Goal: Task Accomplishment & Management: Complete application form

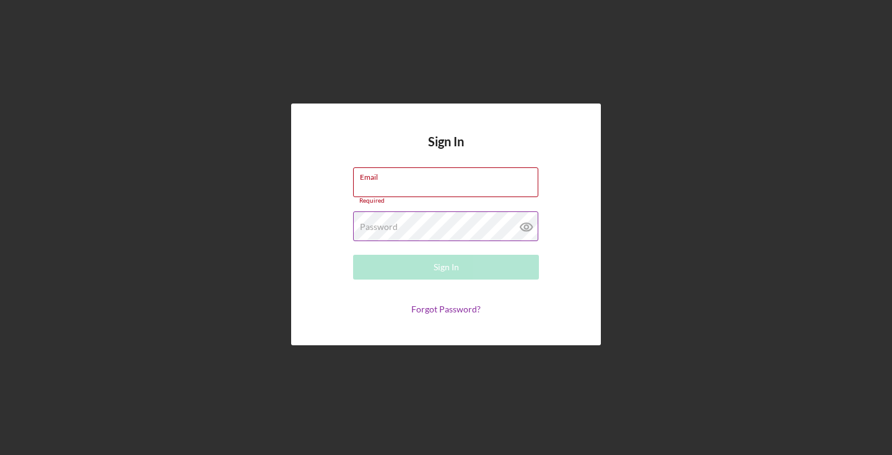
type input "[EMAIL_ADDRESS][DOMAIN_NAME]"
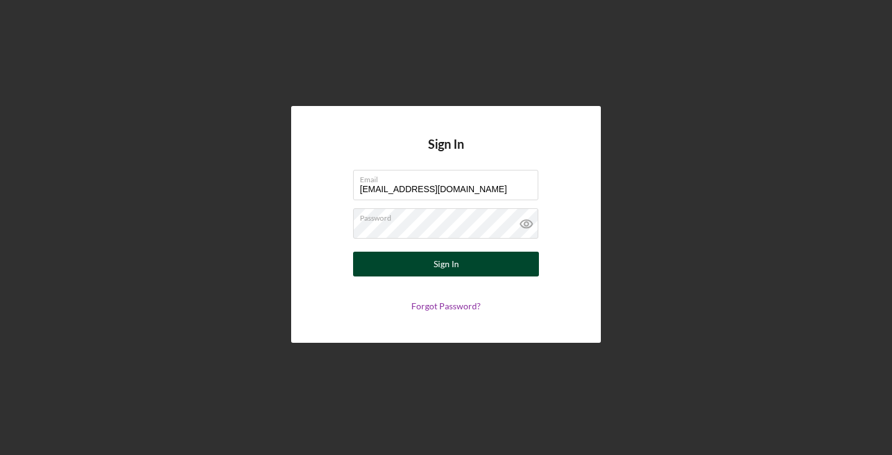
click at [401, 270] on button "Sign In" at bounding box center [446, 263] width 186 height 25
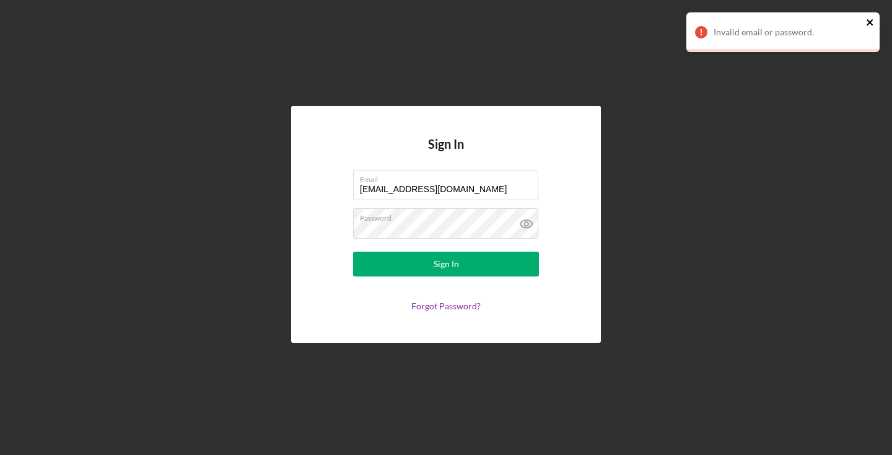
click at [868, 22] on icon "close" at bounding box center [870, 22] width 9 height 10
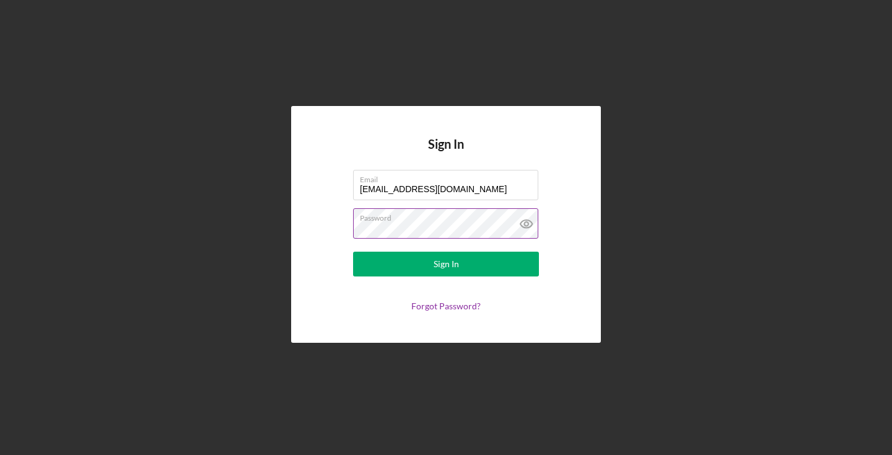
click at [533, 222] on icon at bounding box center [526, 223] width 31 height 31
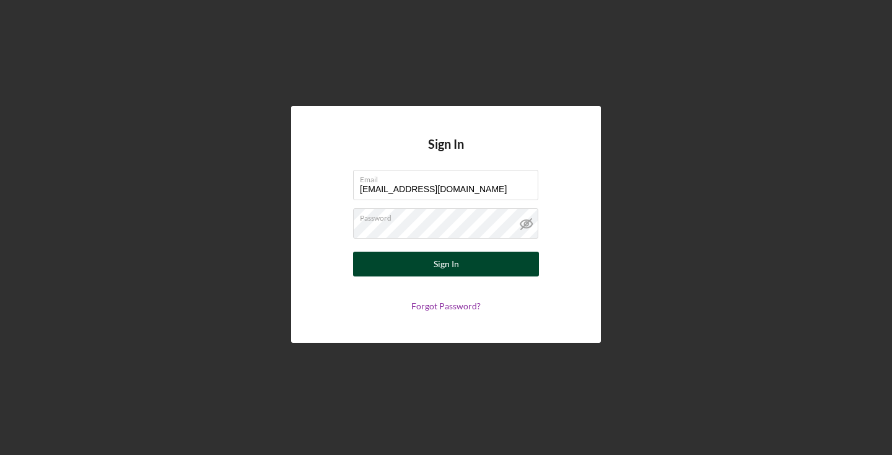
click at [473, 260] on button "Sign In" at bounding box center [446, 263] width 186 height 25
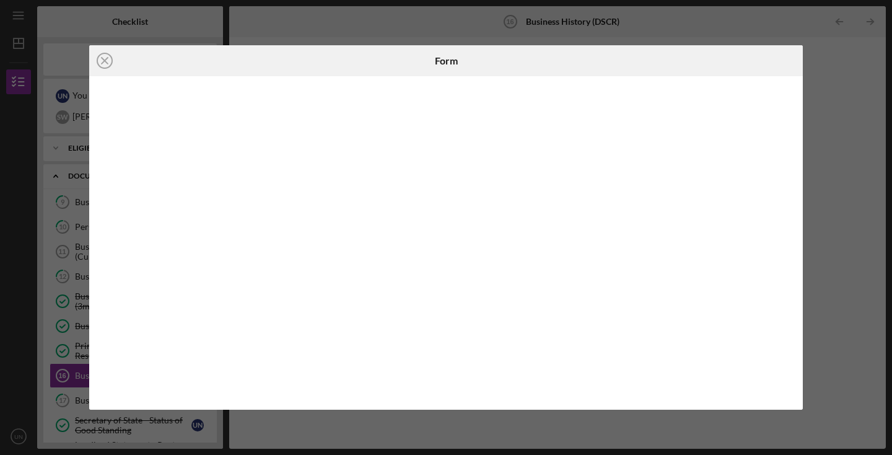
scroll to position [65, 0]
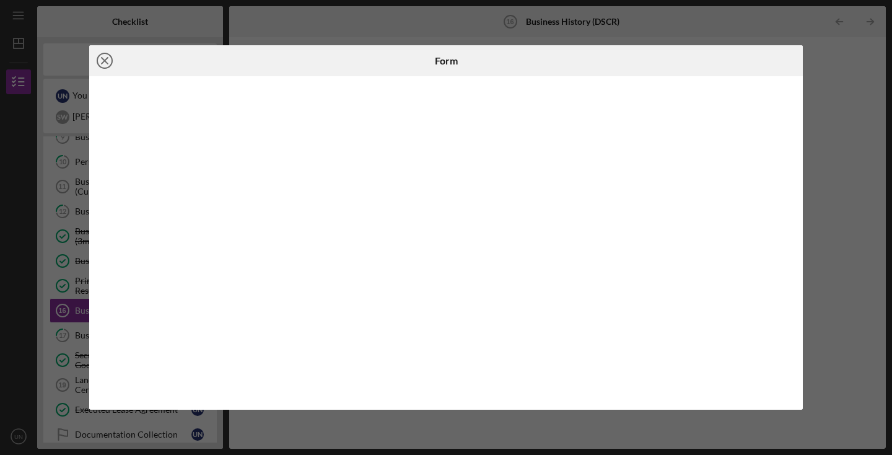
click at [107, 58] on icon "Icon/Close" at bounding box center [104, 60] width 31 height 31
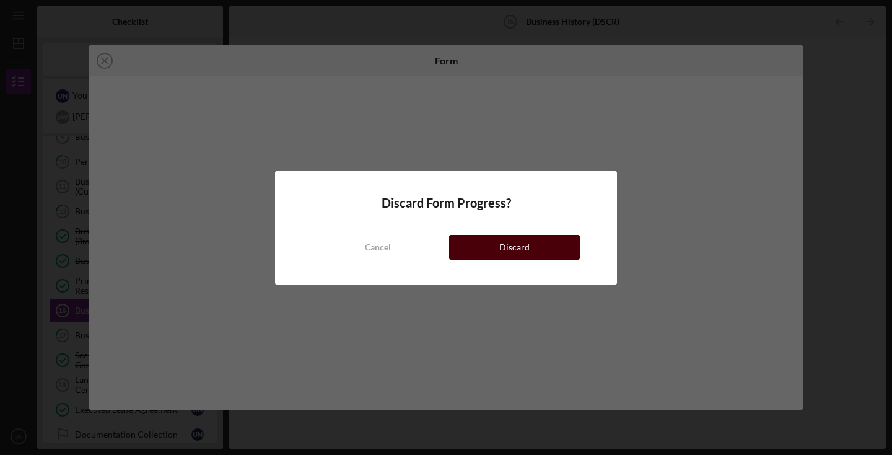
click at [473, 242] on button "Discard" at bounding box center [514, 247] width 131 height 25
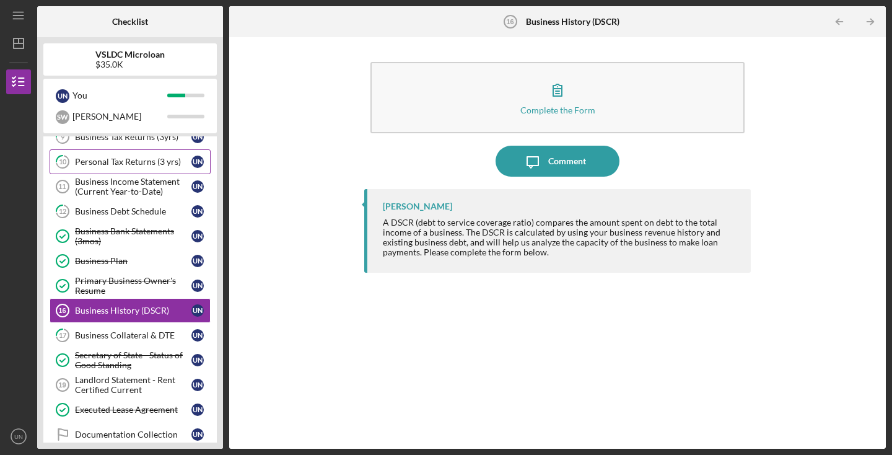
click at [161, 168] on link "10 Personal Tax Returns (3 yrs) U N" at bounding box center [130, 161] width 161 height 25
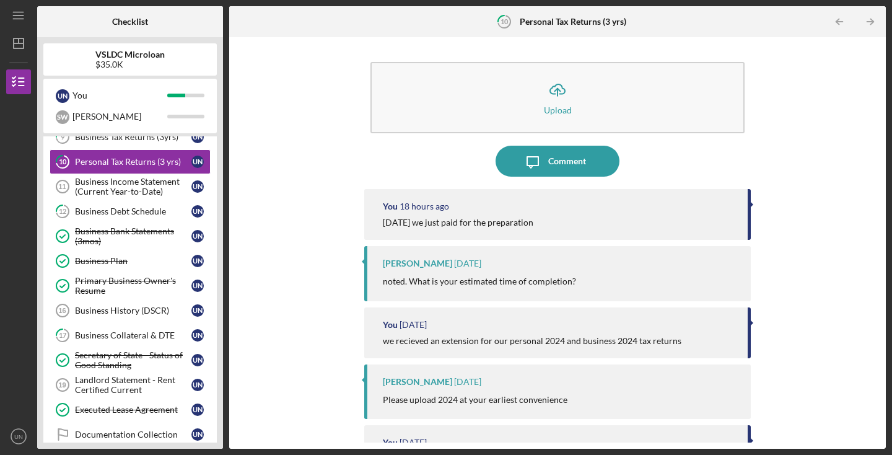
click at [834, 323] on div "Icon/Upload Upload Icon/Message Comment You 18 hours ago [DATE] we just paid fo…" at bounding box center [557, 242] width 644 height 399
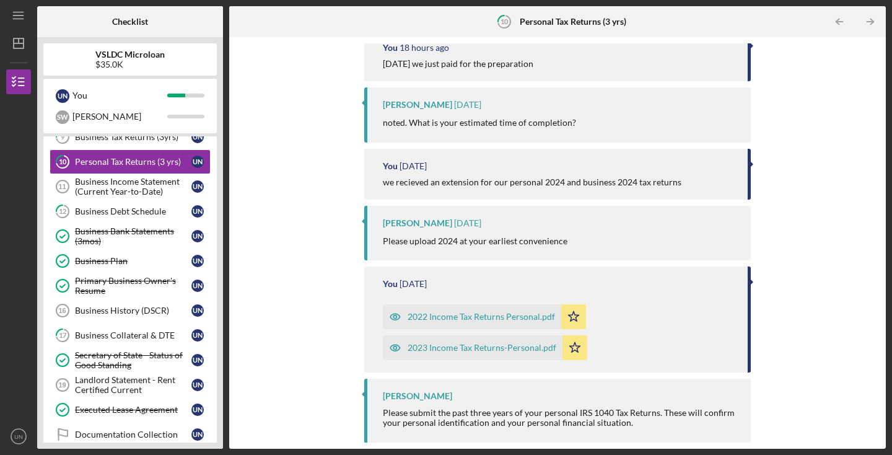
scroll to position [159, 0]
click at [144, 329] on link "17 Business Collateral & DTE U N" at bounding box center [130, 335] width 161 height 25
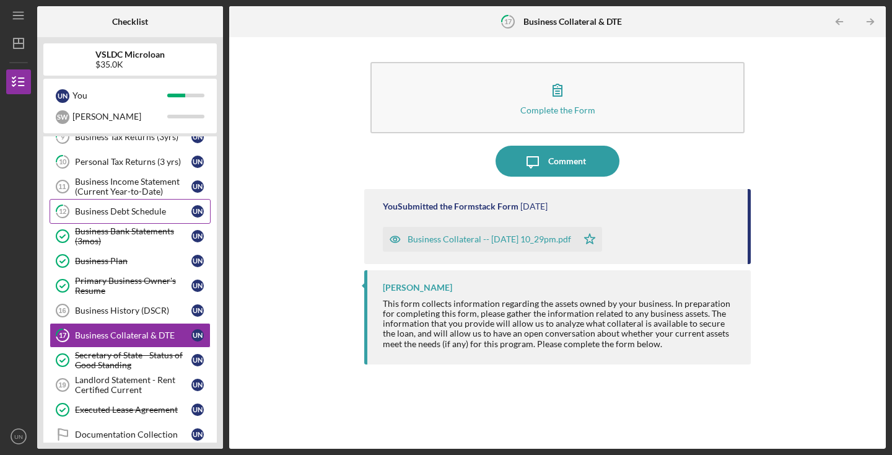
click at [155, 209] on div "Business Debt Schedule" at bounding box center [133, 211] width 116 height 10
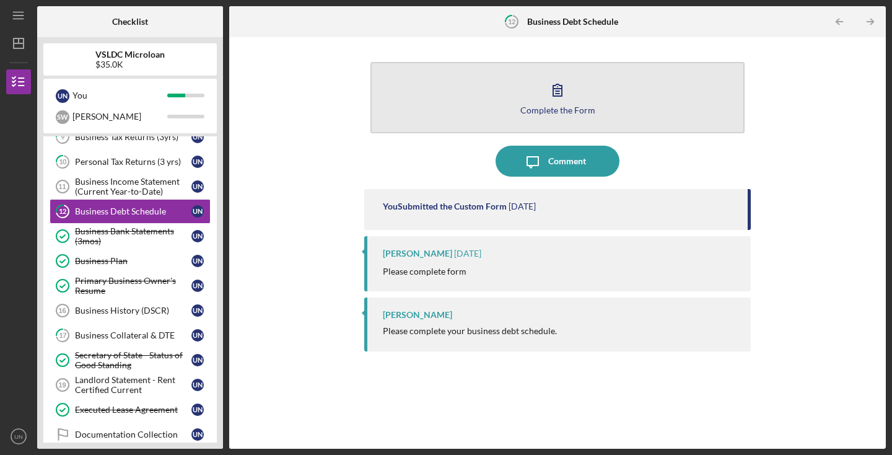
click at [499, 111] on button "Complete the Form Form" at bounding box center [557, 97] width 374 height 71
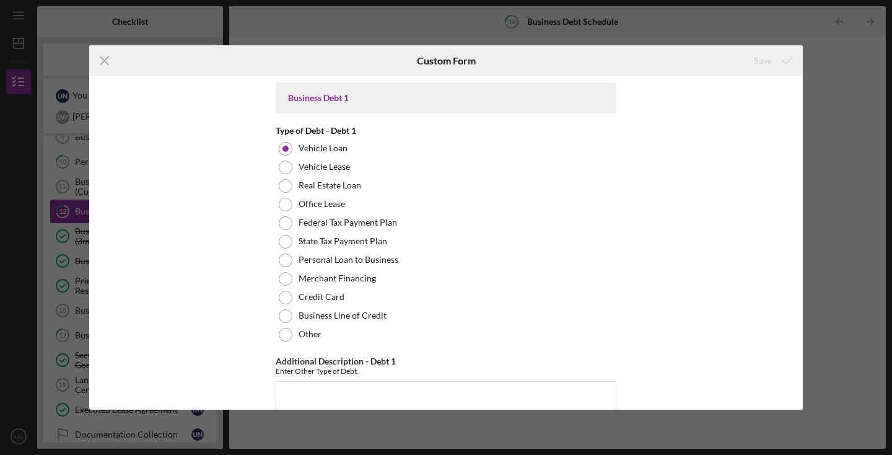
click at [734, 185] on div "Business Debt 1 Type of Debt - Debt 1 Vehicle Loan Vehicle Lease Real Estate Lo…" at bounding box center [446, 242] width 714 height 333
click at [103, 59] on line at bounding box center [104, 61] width 8 height 8
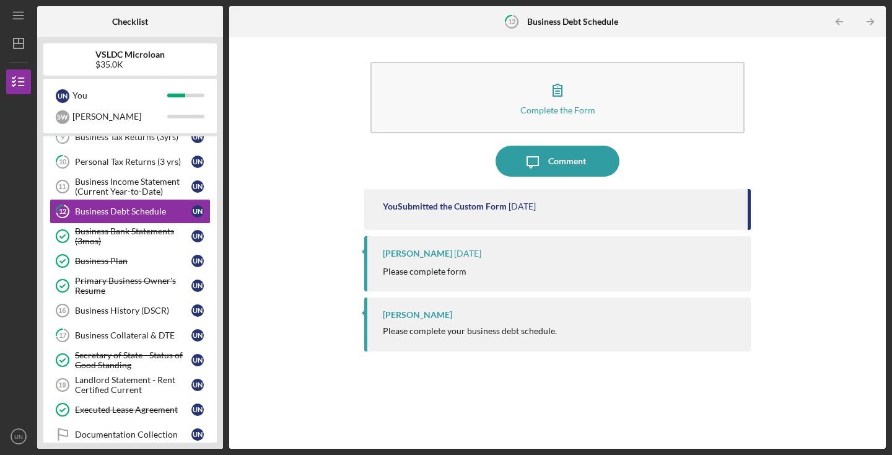
click at [212, 160] on div "9 Business Tax Returns (3yrs) U N 10 Personal Tax Returns (3 yrs) U N Business …" at bounding box center [129, 289] width 173 height 328
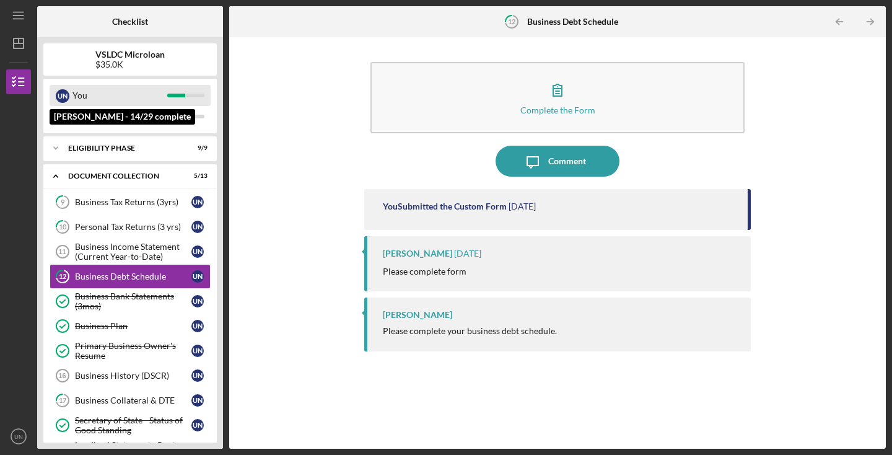
click at [175, 92] on div "U N You" at bounding box center [130, 95] width 161 height 21
click at [65, 95] on div "U N" at bounding box center [63, 96] width 14 height 14
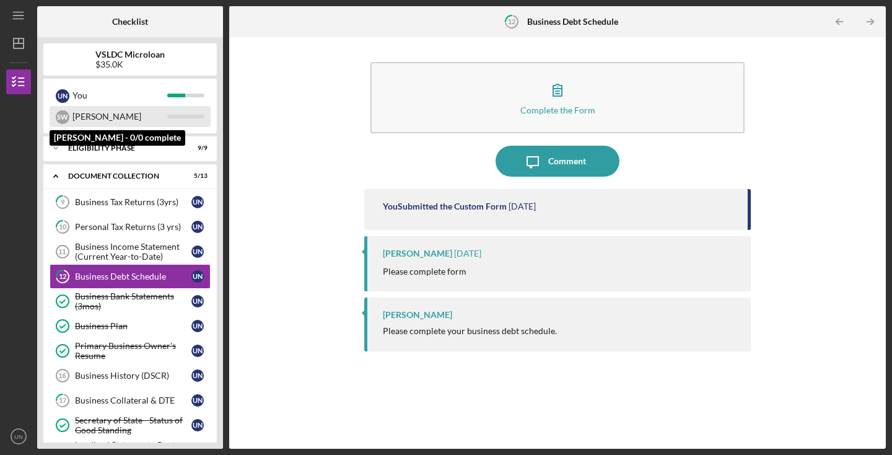
click at [64, 115] on div "S W" at bounding box center [63, 117] width 14 height 14
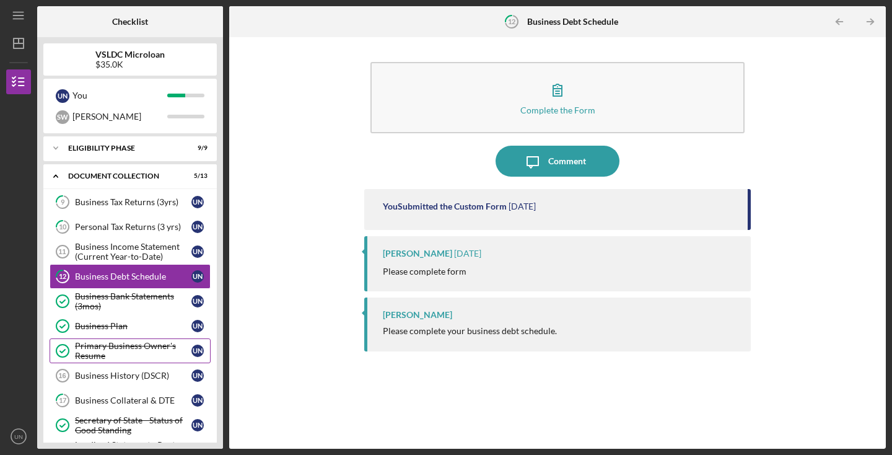
click at [128, 346] on div "Primary Business Owner's Resume" at bounding box center [133, 351] width 116 height 20
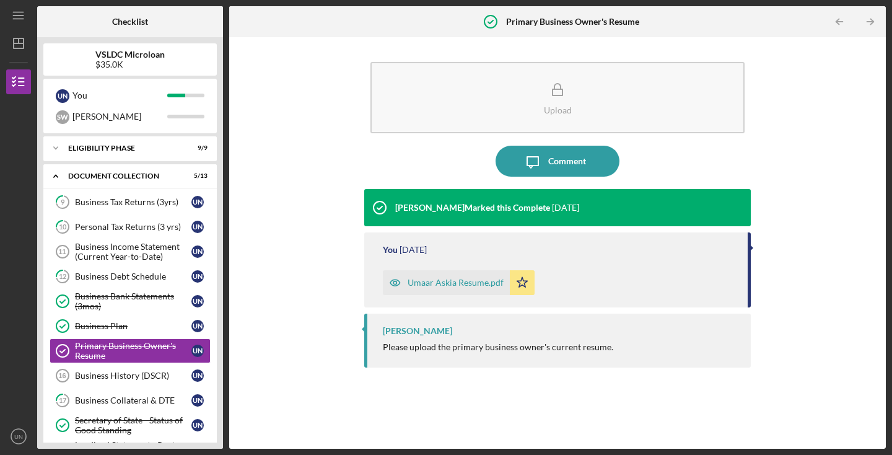
click at [423, 286] on div "Umaar Askia Resume.pdf" at bounding box center [456, 283] width 96 height 10
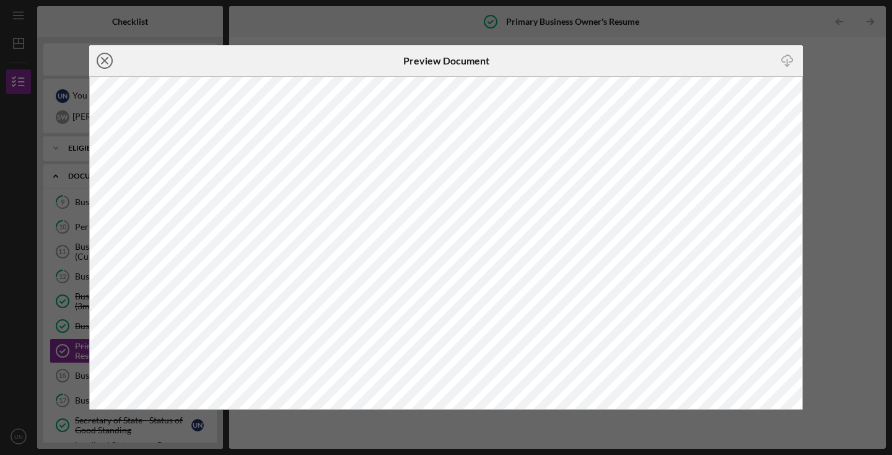
click at [108, 61] on icon "Icon/Close" at bounding box center [104, 60] width 31 height 31
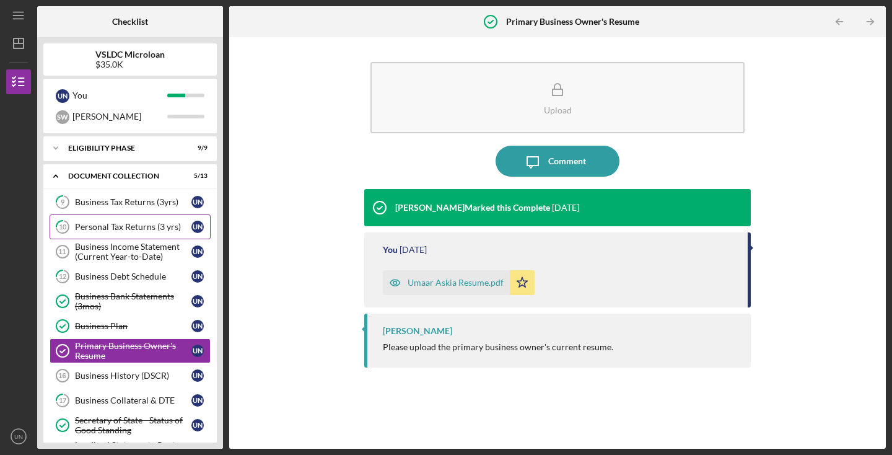
click at [118, 230] on div "Personal Tax Returns (3 yrs)" at bounding box center [133, 227] width 116 height 10
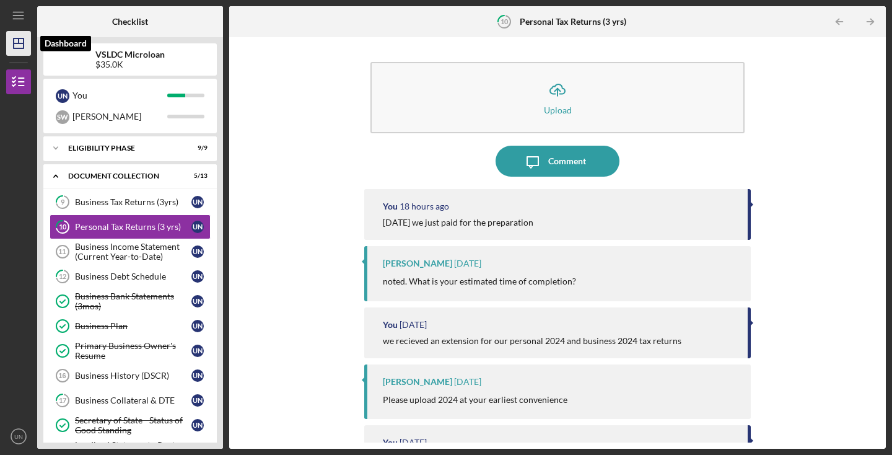
click at [19, 41] on line "button" at bounding box center [19, 40] width 0 height 5
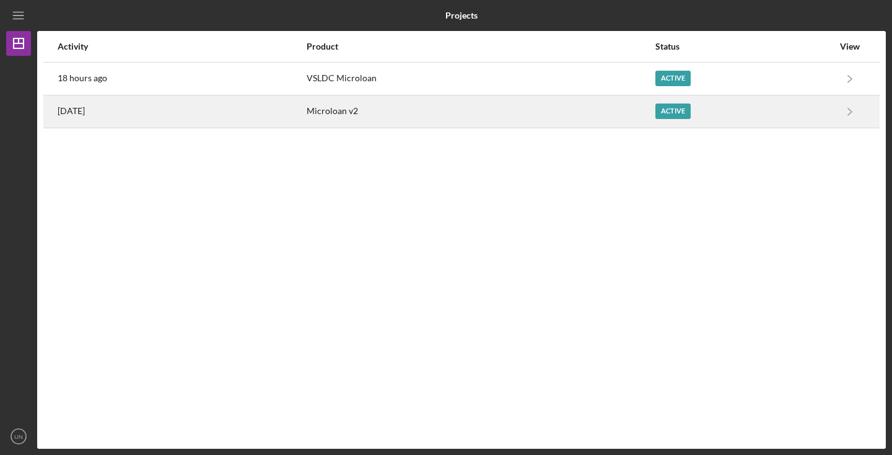
click at [331, 106] on div "Microloan v2" at bounding box center [480, 111] width 347 height 31
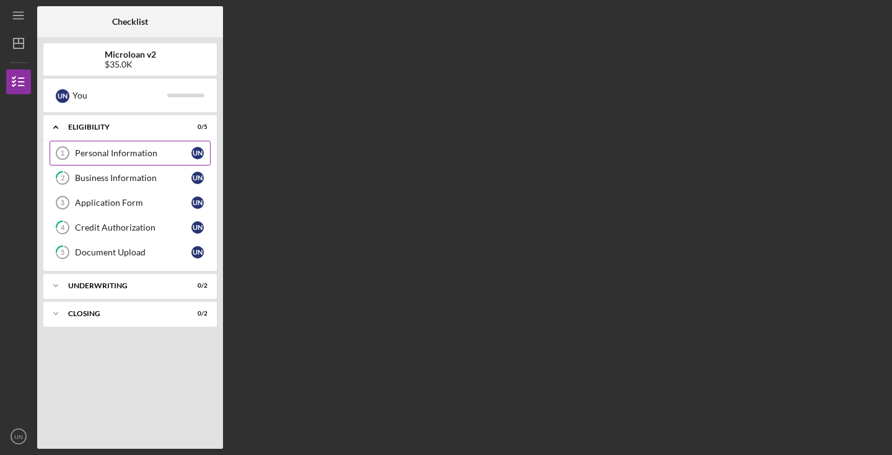
click at [99, 152] on div "Personal Information" at bounding box center [133, 153] width 116 height 10
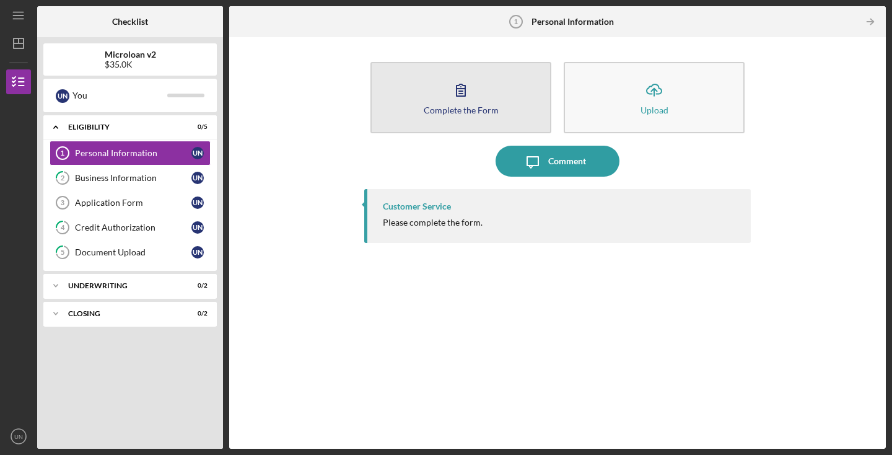
click at [445, 112] on div "Complete the Form" at bounding box center [461, 109] width 75 height 9
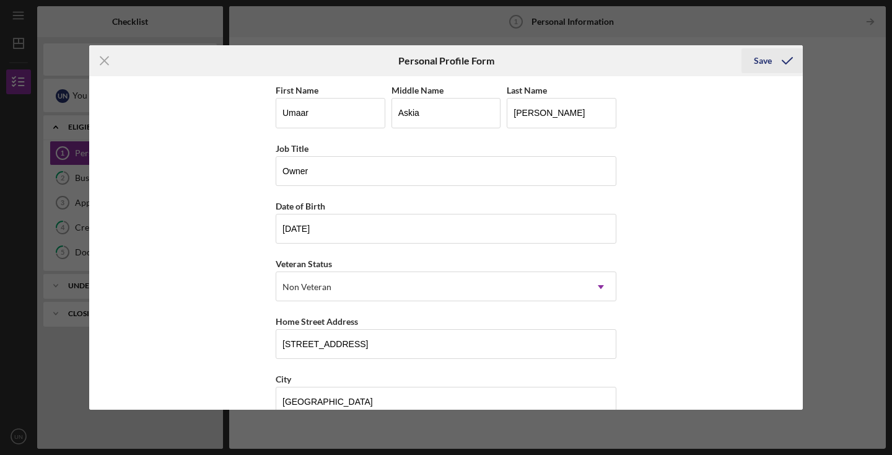
click at [771, 51] on div "Save" at bounding box center [763, 60] width 18 height 25
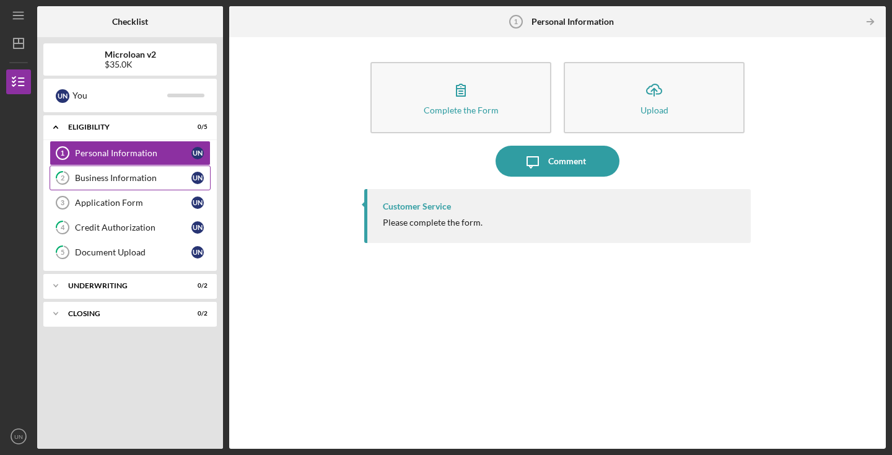
click at [133, 177] on div "Business Information" at bounding box center [133, 178] width 116 height 10
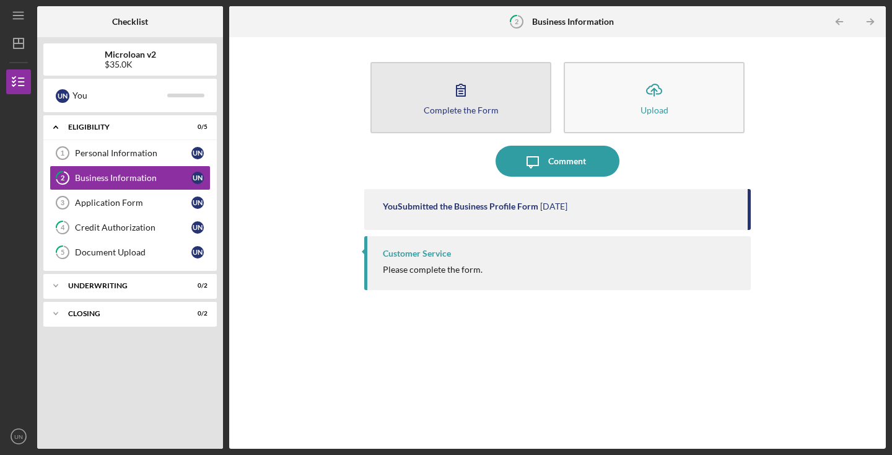
click at [444, 114] on div "Complete the Form" at bounding box center [461, 109] width 75 height 9
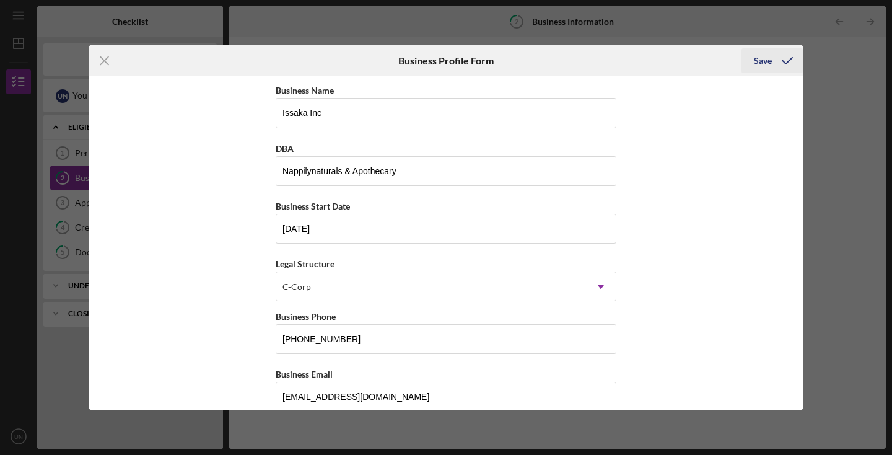
click at [758, 58] on div "Save" at bounding box center [763, 60] width 18 height 25
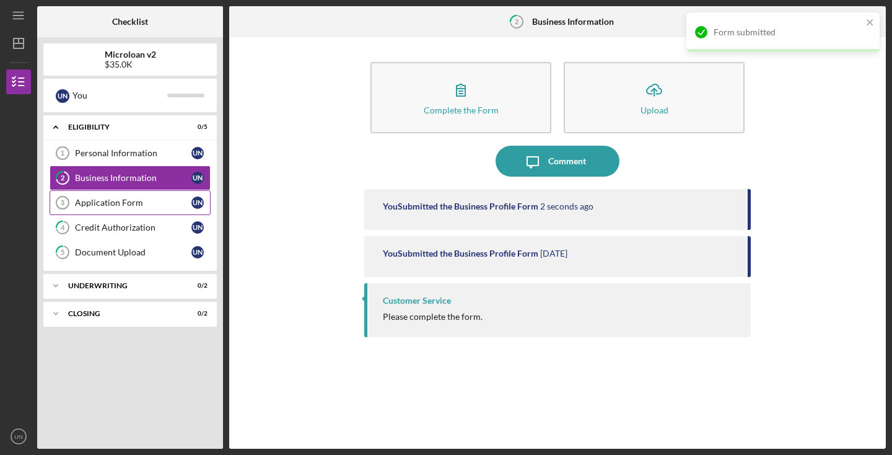
click at [154, 201] on div "Application Form" at bounding box center [133, 203] width 116 height 10
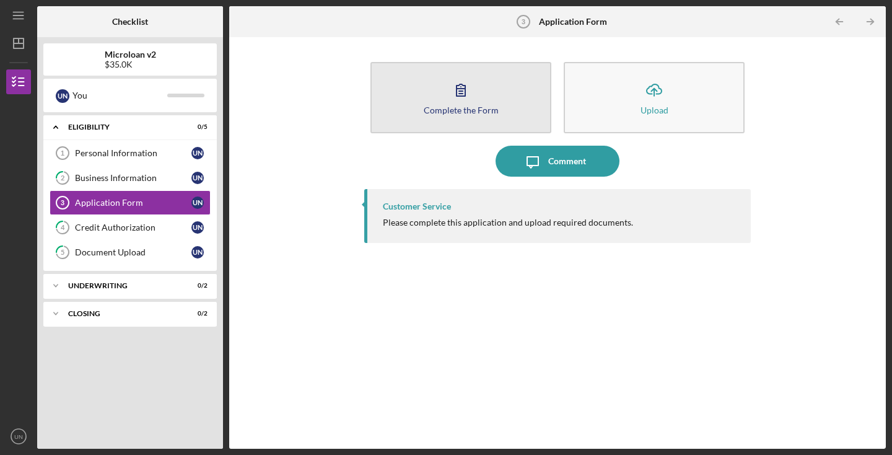
click at [452, 108] on div "Complete the Form" at bounding box center [461, 109] width 75 height 9
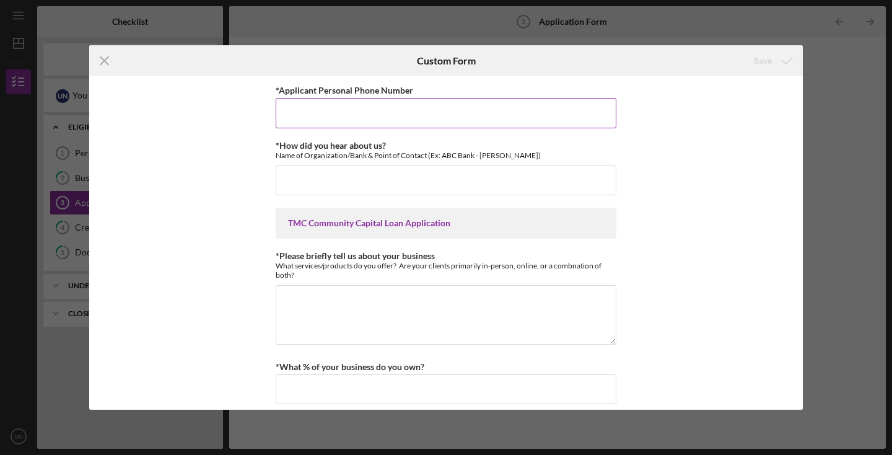
click at [479, 116] on input "*Applicant Personal Phone Number" at bounding box center [446, 113] width 341 height 30
type input "[PHONE_NUMBER]"
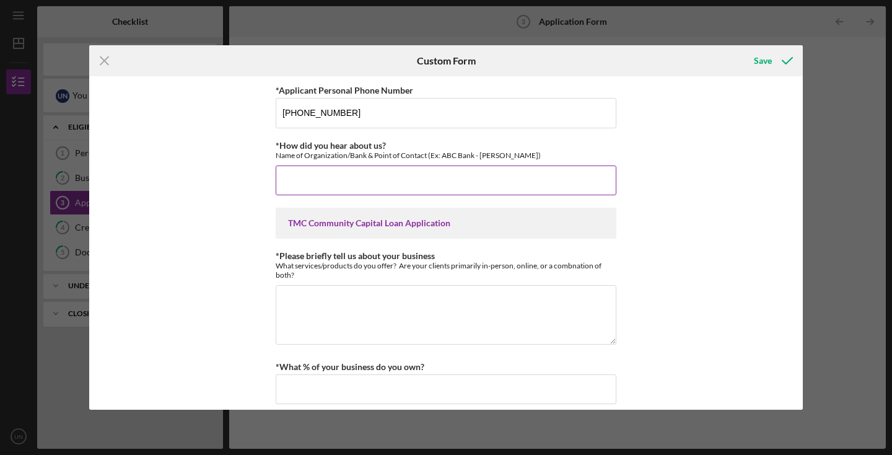
click at [390, 180] on input "*How did you hear about us?" at bounding box center [446, 180] width 341 height 30
type input "A friend told us about you."
click at [359, 298] on textarea "*Please briefly tell us about your business" at bounding box center [446, 314] width 341 height 59
type textarea "W"
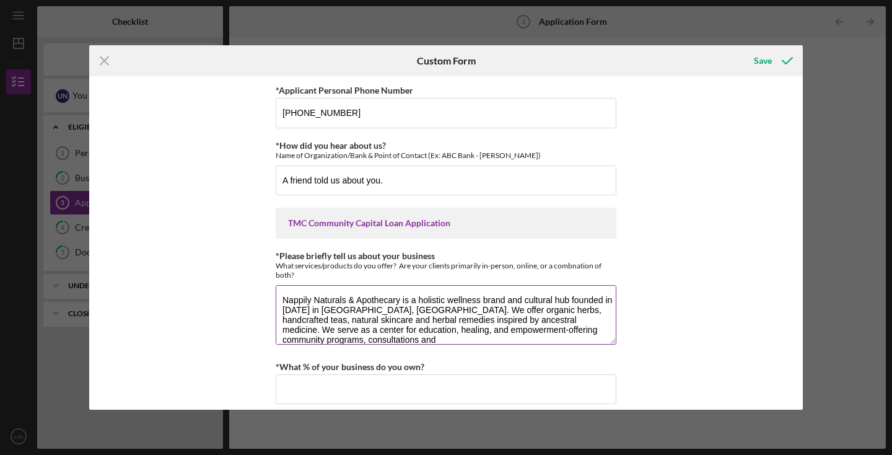
scroll to position [1, 0]
type textarea "Nappily Naturals & Apothecary is a holistic wellness brand and cultural hub fou…"
click at [721, 382] on div "*Applicant Personal Phone Number [PHONE_NUMBER] *How did you hear about us? Nam…" at bounding box center [446, 242] width 714 height 333
click at [697, 364] on div "*Applicant Personal Phone Number [PHONE_NUMBER] *How did you hear about us? Nam…" at bounding box center [446, 242] width 714 height 333
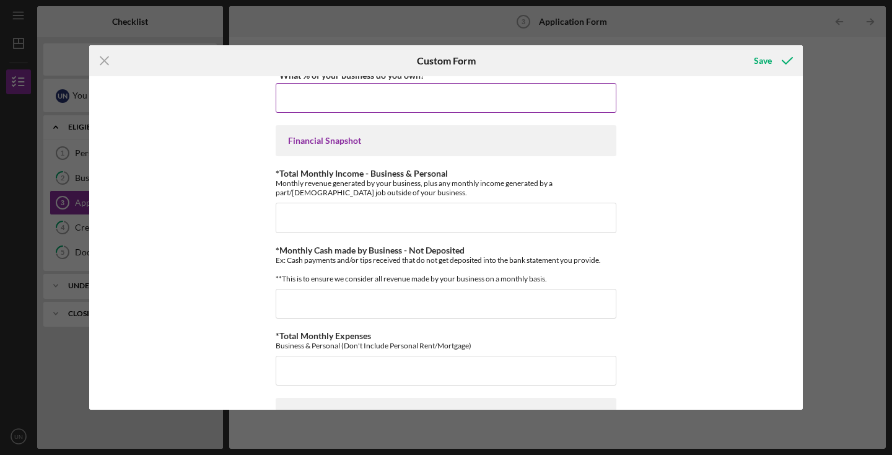
click at [512, 107] on input "*What % of your business do you own?" at bounding box center [446, 98] width 341 height 30
click at [329, 103] on input "100.%" at bounding box center [446, 98] width 341 height 30
click at [328, 99] on input "100.%" at bounding box center [446, 98] width 341 height 30
click at [329, 204] on input "*Total Monthly Income - Business & Personal" at bounding box center [446, 218] width 341 height 30
click at [337, 97] on input "100.00000%" at bounding box center [446, 98] width 341 height 30
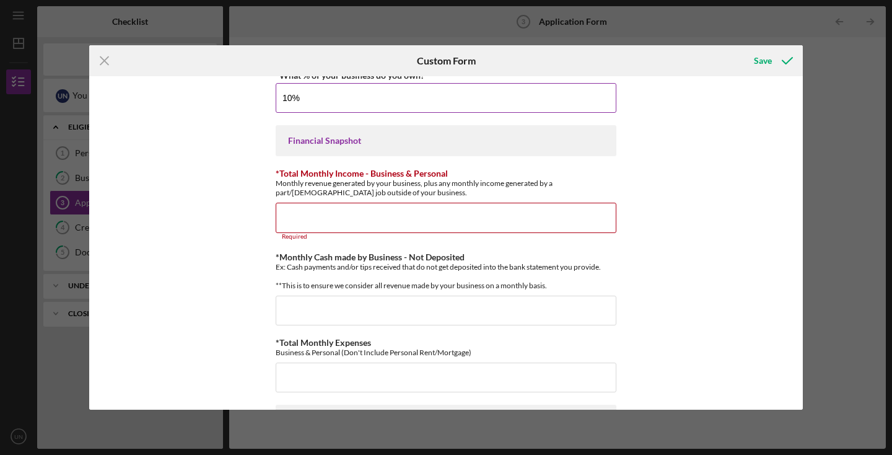
type input "1%"
type input "100.00000%"
click at [352, 224] on input "*Total Monthly Income - Business & Personal" at bounding box center [446, 218] width 341 height 30
click at [665, 271] on div "*Applicant Personal Phone Number [PHONE_NUMBER] *How did you hear about us? Nam…" at bounding box center [446, 242] width 714 height 333
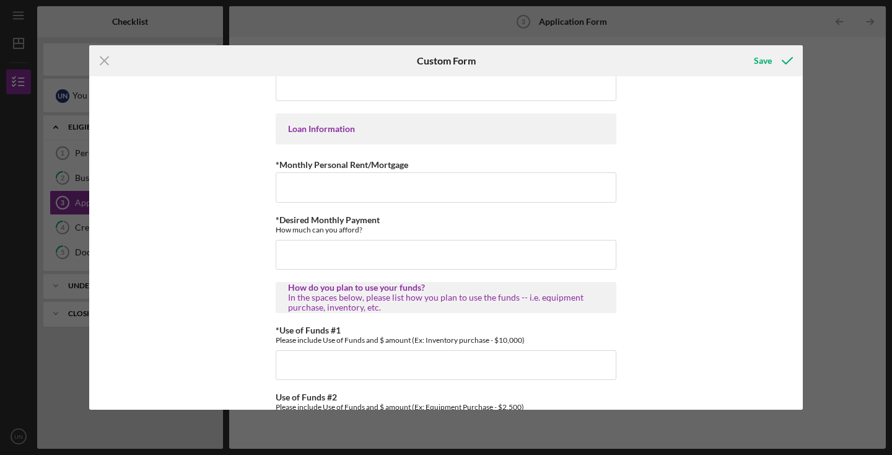
scroll to position [714, 0]
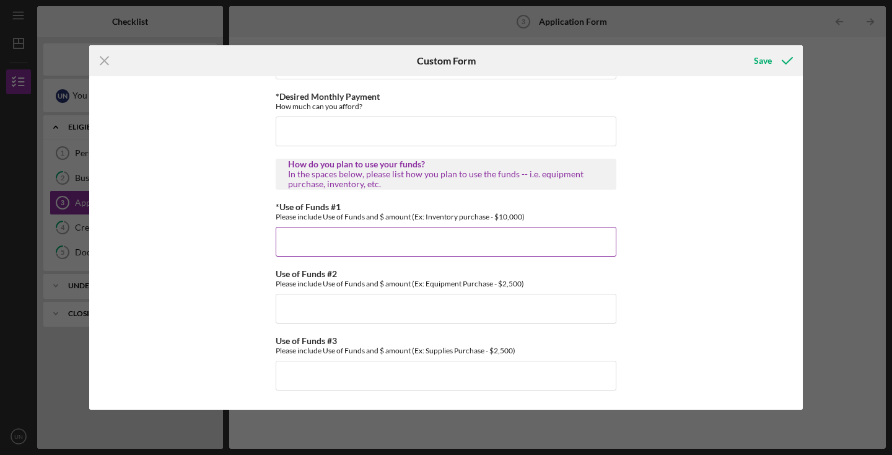
click at [494, 240] on input "*Use of Funds #1" at bounding box center [446, 242] width 341 height 30
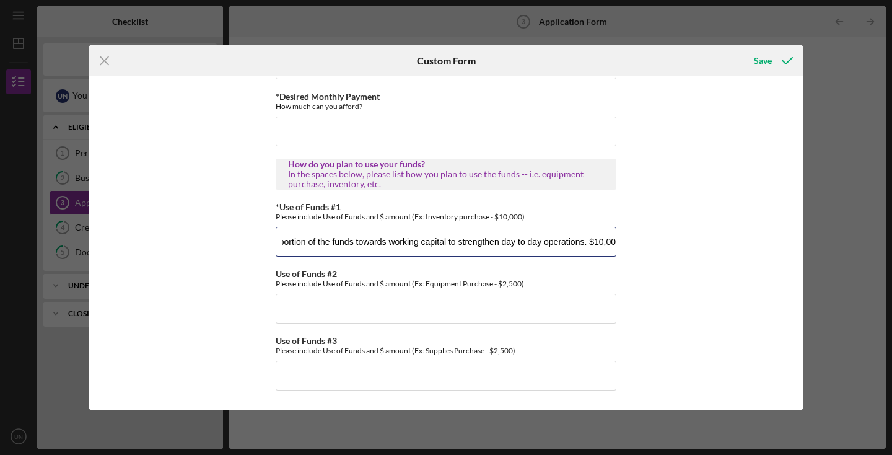
scroll to position [0, 77]
type input "We will allocate a portion of the funds towards working capital to strengthen d…"
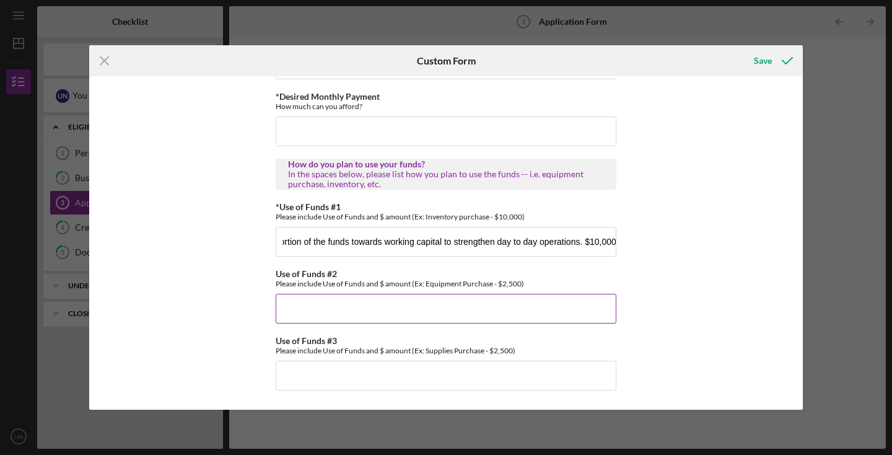
click at [444, 315] on input "Use of Funds #2" at bounding box center [446, 309] width 341 height 30
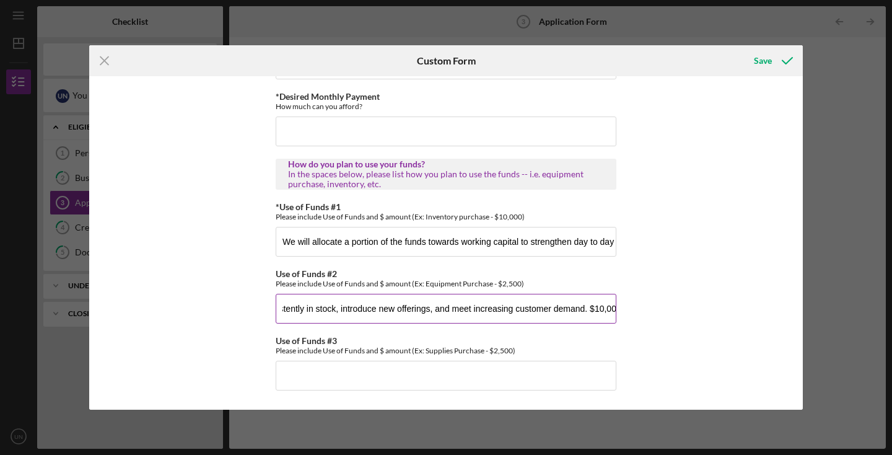
scroll to position [0, 443]
type input "A second portion will be used to purchase and expand inventory. This will allow…"
click at [285, 374] on input "Use of Funds #3" at bounding box center [446, 376] width 341 height 30
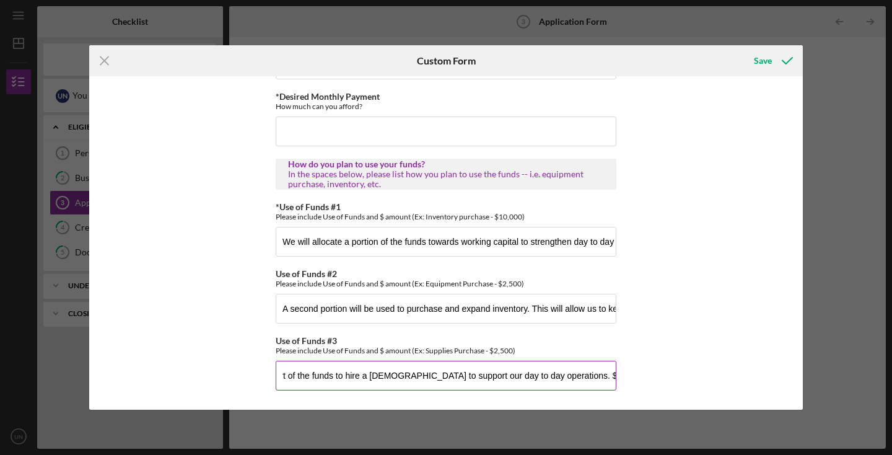
scroll to position [0, 90]
type input "Finally, we will use part of the funds to hire a [DEMOGRAPHIC_DATA] to support …"
click at [684, 139] on div "*Applicant Personal Phone Number [PHONE_NUMBER] *How did you hear about us? Nam…" at bounding box center [446, 242] width 714 height 333
click at [796, 405] on div "*Applicant Personal Phone Number [PHONE_NUMBER] *How did you hear about us? Nam…" at bounding box center [446, 242] width 714 height 333
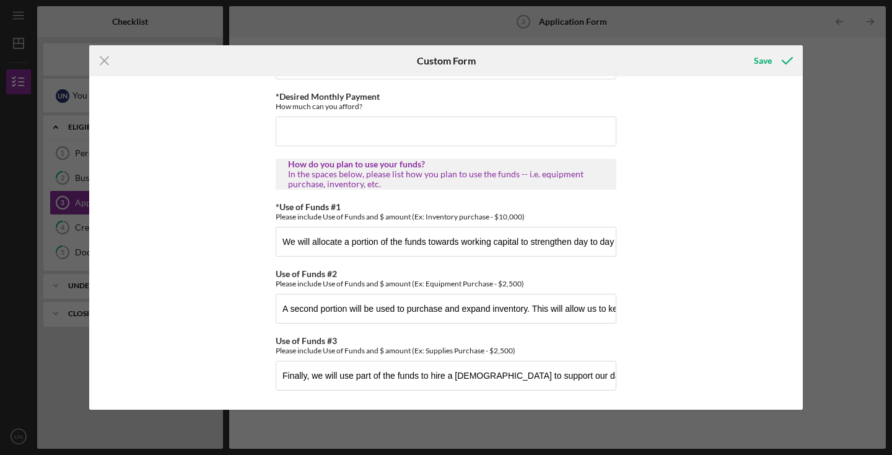
click at [752, 268] on div "*Applicant Personal Phone Number [PHONE_NUMBER] *How did you hear about us? Nam…" at bounding box center [446, 242] width 714 height 333
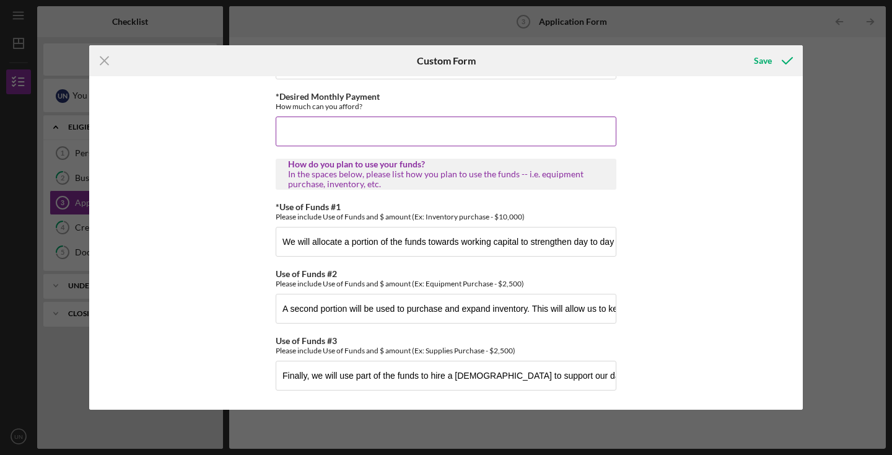
click at [302, 125] on input "*Desired Monthly Payment" at bounding box center [446, 131] width 341 height 30
click at [459, 105] on div "How much can you afford?" at bounding box center [446, 106] width 341 height 9
click at [698, 102] on div "*Applicant Personal Phone Number [PHONE_NUMBER] *How did you hear about us? Nam…" at bounding box center [446, 242] width 714 height 333
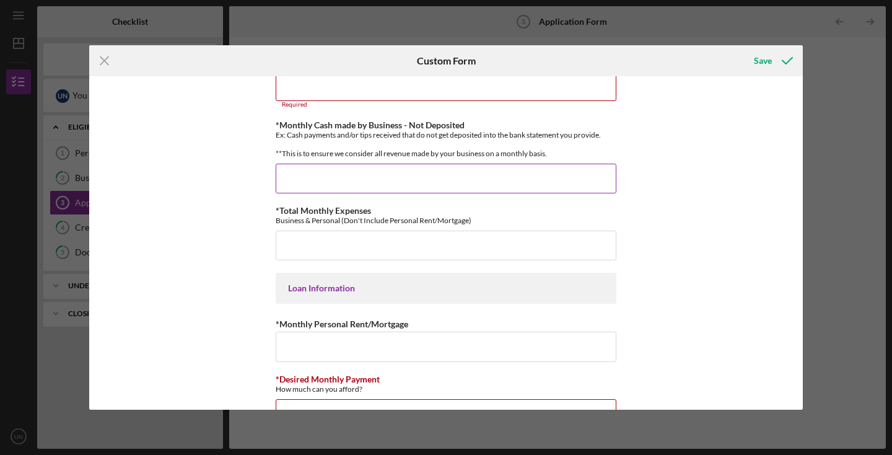
click at [362, 181] on input "*Monthly Cash made by Business - Not Deposited" at bounding box center [446, 179] width 341 height 30
type input "$3,000"
click at [336, 245] on input "*Total Monthly Expenses" at bounding box center [446, 245] width 341 height 30
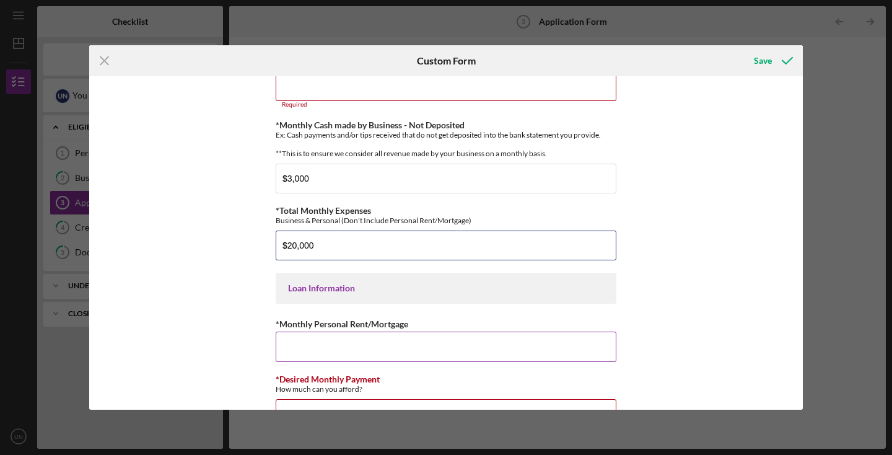
type input "$20,000"
click at [311, 350] on input "*Monthly Personal Rent/Mortgage" at bounding box center [446, 346] width 341 height 30
type input "$3,000"
click at [706, 367] on div "*Applicant Personal Phone Number [PHONE_NUMBER] *How did you hear about us? Nam…" at bounding box center [446, 242] width 714 height 333
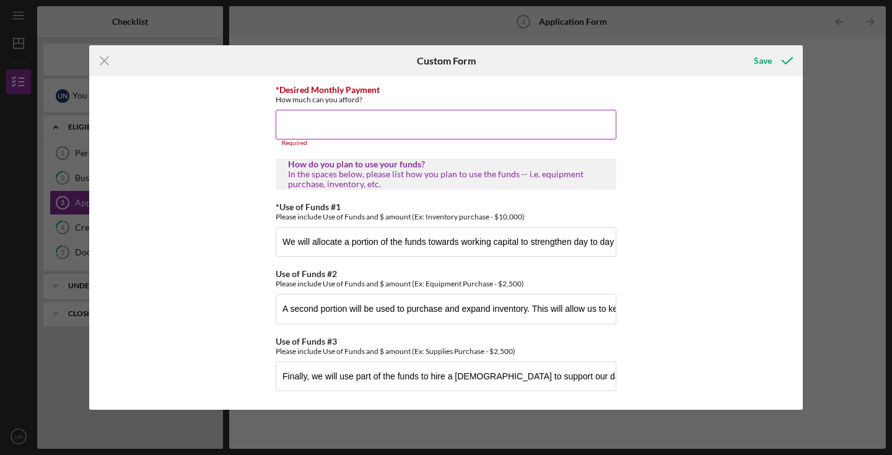
click at [392, 137] on input "*Desired Monthly Payment" at bounding box center [446, 125] width 341 height 30
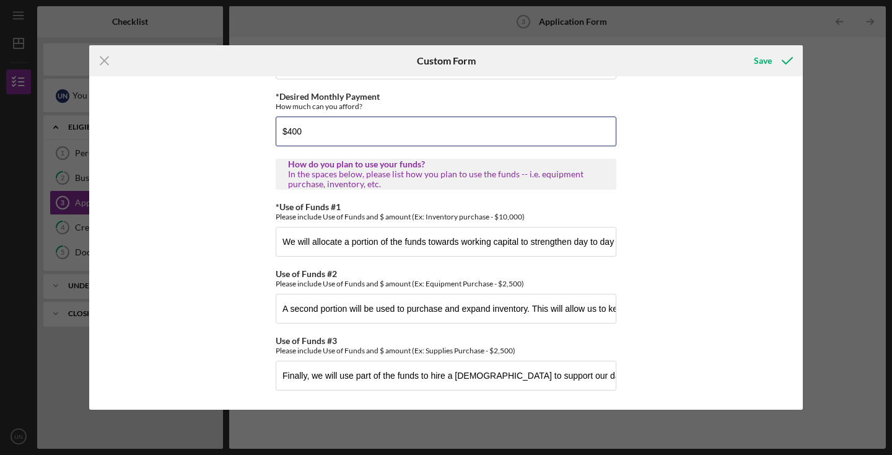
type input "$400"
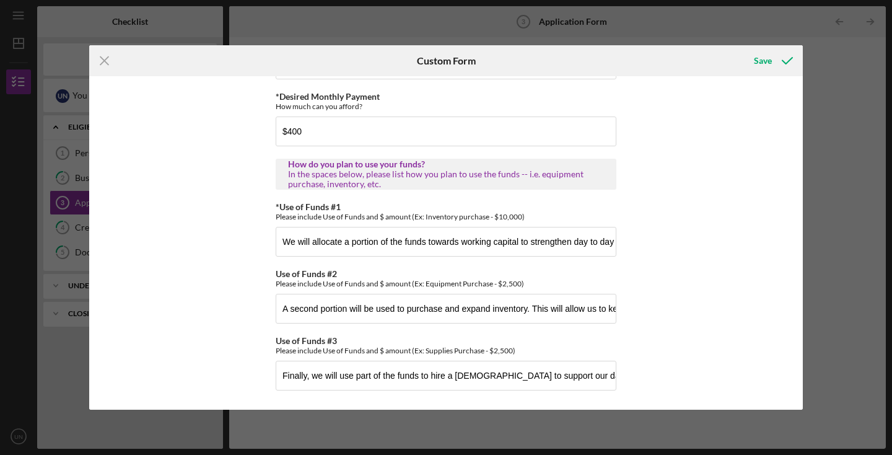
click at [683, 123] on div "*Applicant Personal Phone Number [PHONE_NUMBER] *How did you hear about us? Nam…" at bounding box center [446, 242] width 714 height 333
click at [797, 213] on div "*Applicant Personal Phone Number [PHONE_NUMBER] *How did you hear about us? Nam…" at bounding box center [446, 242] width 714 height 333
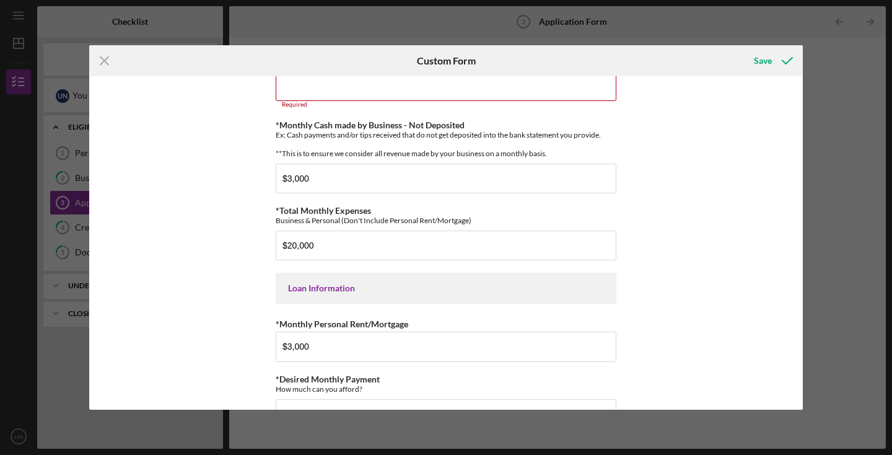
click at [797, 163] on div "*Applicant Personal Phone Number [PHONE_NUMBER] *How did you hear about us? Nam…" at bounding box center [446, 242] width 714 height 333
click at [797, 159] on div "*Applicant Personal Phone Number [PHONE_NUMBER] *How did you hear about us? Nam…" at bounding box center [446, 242] width 714 height 333
click at [798, 177] on div "*Applicant Personal Phone Number [PHONE_NUMBER] *How did you hear about us? Nam…" at bounding box center [446, 242] width 714 height 333
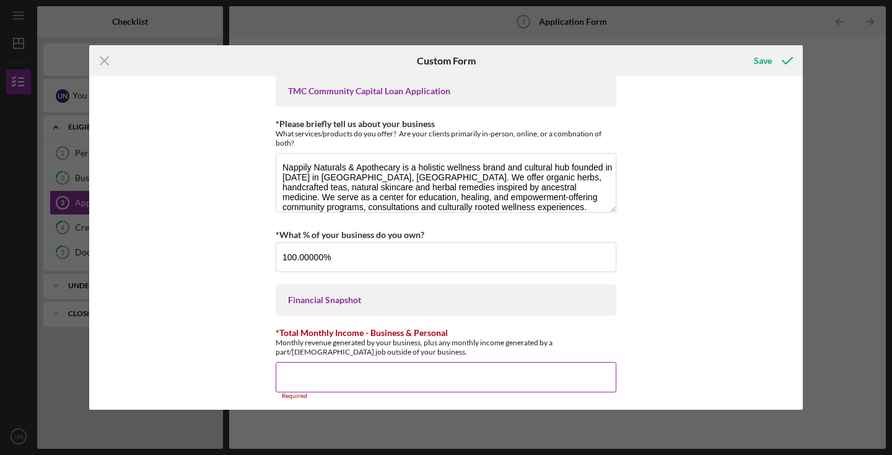
click at [388, 376] on input "*Total Monthly Income - Business & Personal" at bounding box center [446, 377] width 341 height 30
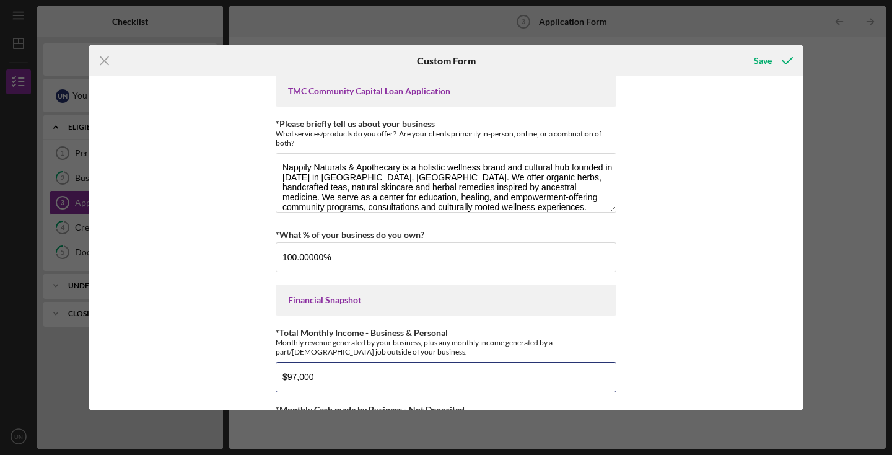
type input "$97,000"
click at [721, 314] on div "*Applicant Personal Phone Number [PHONE_NUMBER] *How did you hear about us? Nam…" at bounding box center [446, 242] width 714 height 333
click at [797, 106] on div "*Applicant Personal Phone Number [PHONE_NUMBER] *How did you hear about us? Nam…" at bounding box center [446, 242] width 714 height 333
click at [795, 102] on div "*Applicant Personal Phone Number [PHONE_NUMBER] *How did you hear about us? Nam…" at bounding box center [446, 242] width 714 height 333
click at [797, 102] on div "*Applicant Personal Phone Number [PHONE_NUMBER] *How did you hear about us? Nam…" at bounding box center [446, 242] width 714 height 333
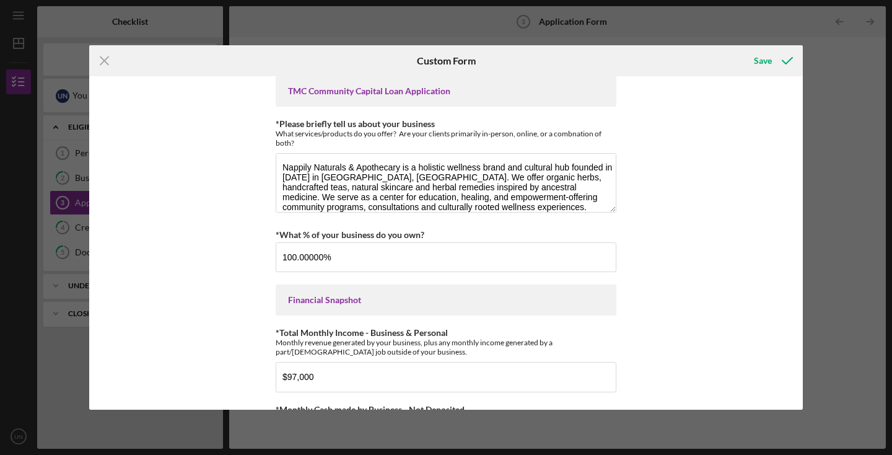
click at [797, 102] on div "*Applicant Personal Phone Number [PHONE_NUMBER] *How did you hear about us? Nam…" at bounding box center [446, 242] width 714 height 333
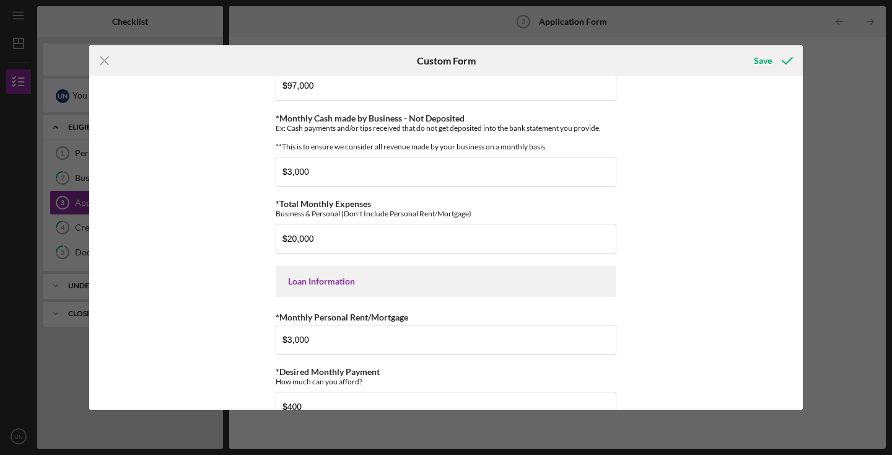
click at [797, 331] on div "*Applicant Personal Phone Number [PHONE_NUMBER] *How did you hear about us? Nam…" at bounding box center [446, 242] width 714 height 333
click at [798, 339] on div "*Applicant Personal Phone Number [PHONE_NUMBER] *How did you hear about us? Nam…" at bounding box center [446, 242] width 714 height 333
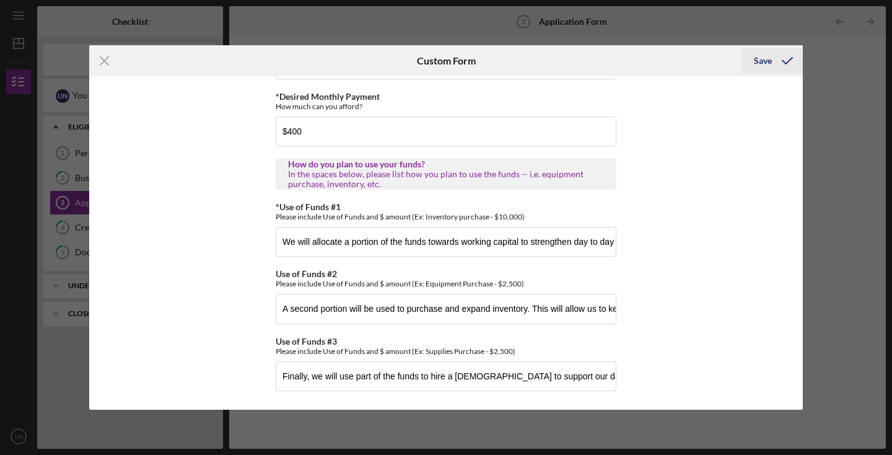
click at [759, 59] on div "Save" at bounding box center [763, 60] width 18 height 25
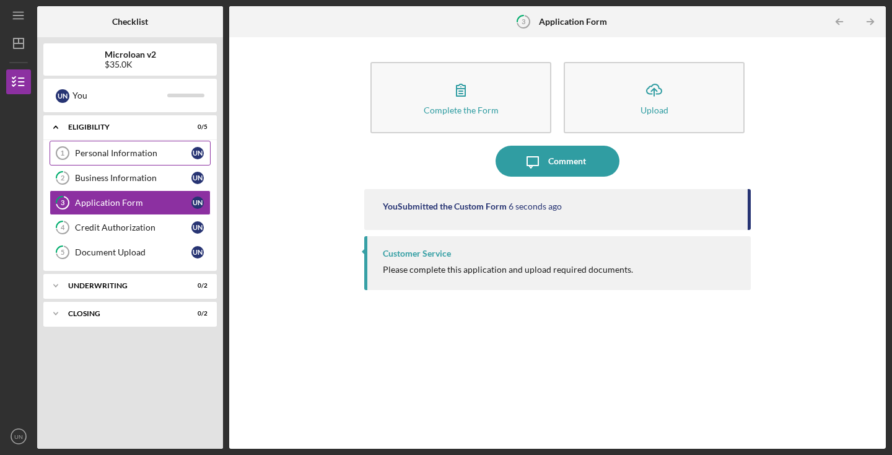
click at [118, 154] on div "Personal Information" at bounding box center [133, 153] width 116 height 10
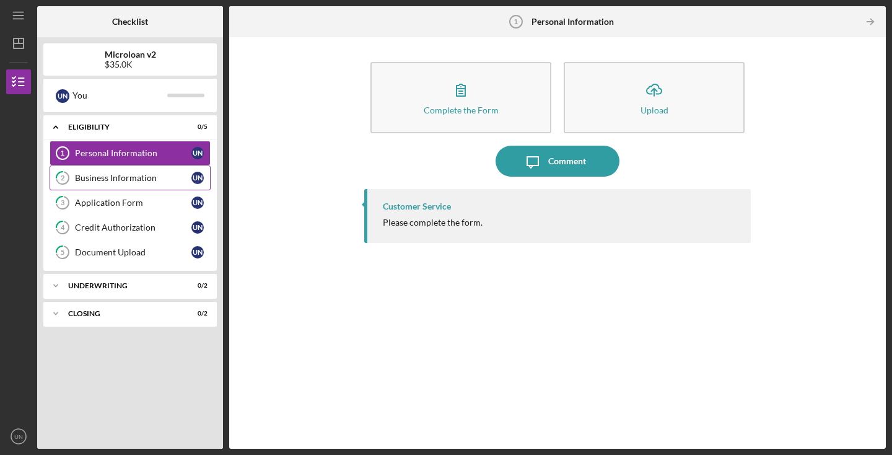
click at [118, 175] on div "Business Information" at bounding box center [133, 178] width 116 height 10
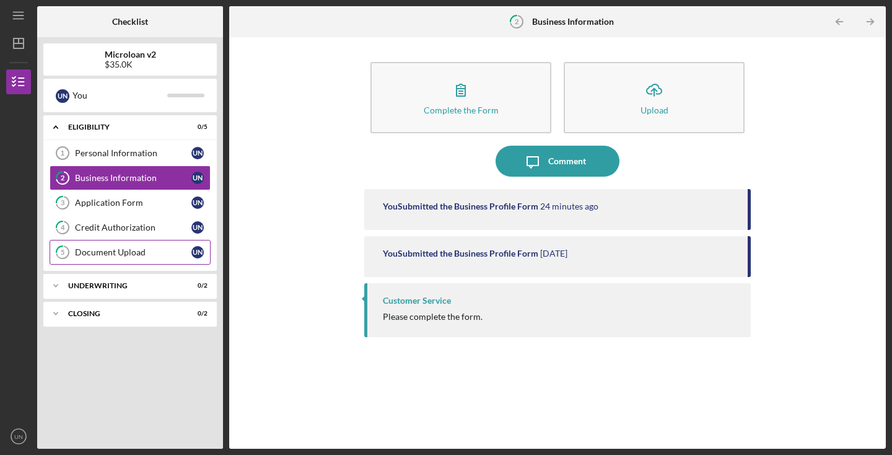
click at [121, 249] on div "Document Upload" at bounding box center [133, 252] width 116 height 10
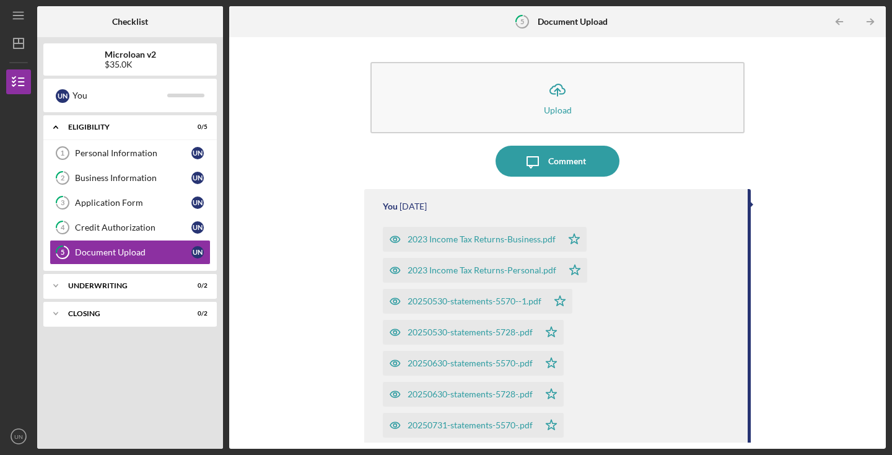
click at [832, 309] on div "Icon/Upload Upload Icon/Message Comment You [DATE] 2023 Income Tax Returns-Busi…" at bounding box center [557, 242] width 644 height 399
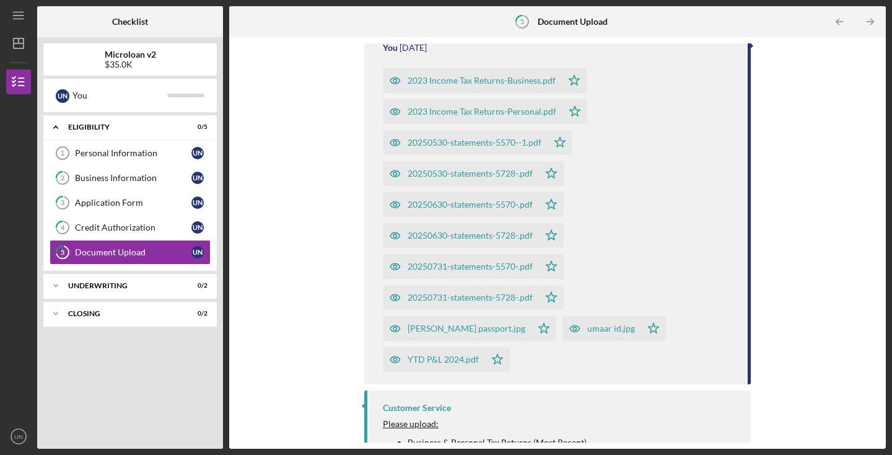
scroll to position [173, 0]
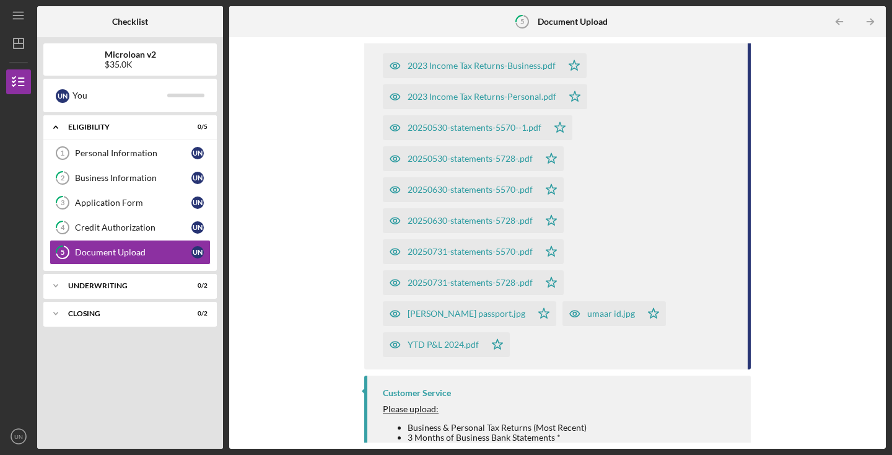
click at [562, 311] on icon "button" at bounding box center [574, 313] width 25 height 25
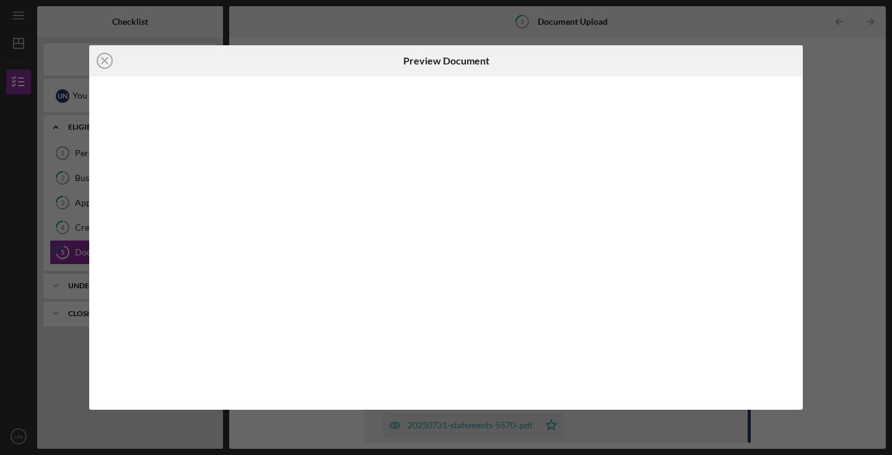
scroll to position [244, 0]
click at [111, 60] on icon "Icon/Close" at bounding box center [104, 60] width 31 height 31
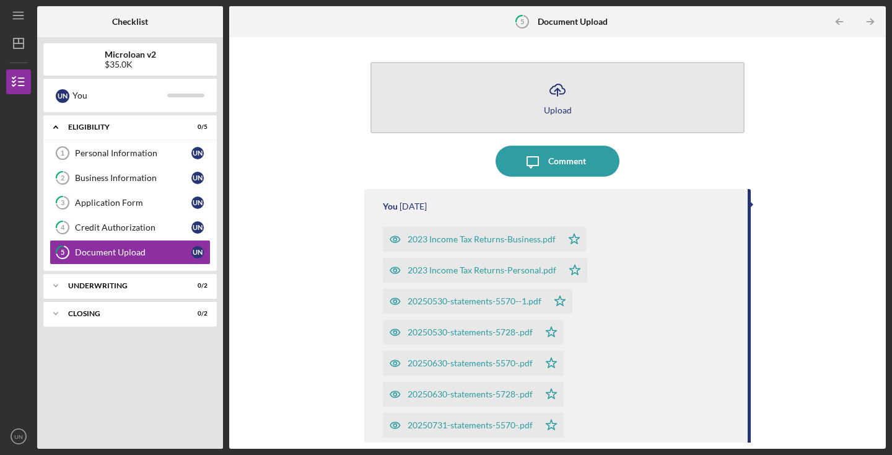
click at [542, 95] on icon "Icon/Upload" at bounding box center [557, 89] width 31 height 31
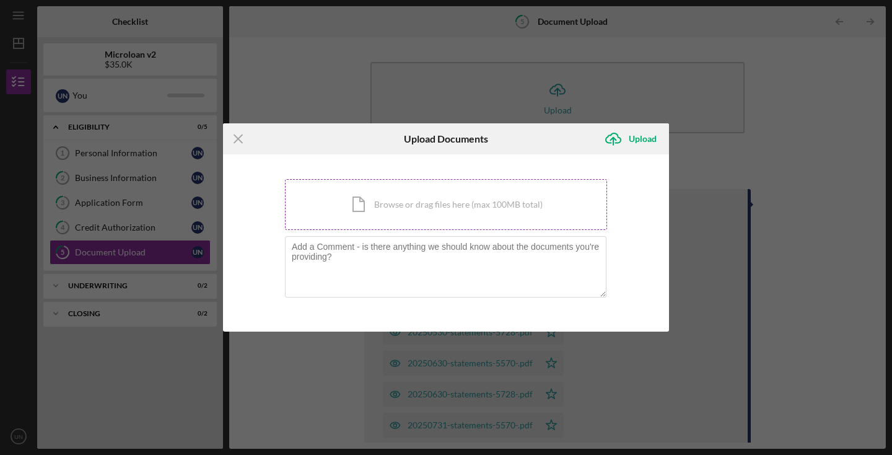
click at [467, 200] on div "Icon/Document Browse or drag files here (max 100MB total) Tap to choose files o…" at bounding box center [446, 204] width 322 height 51
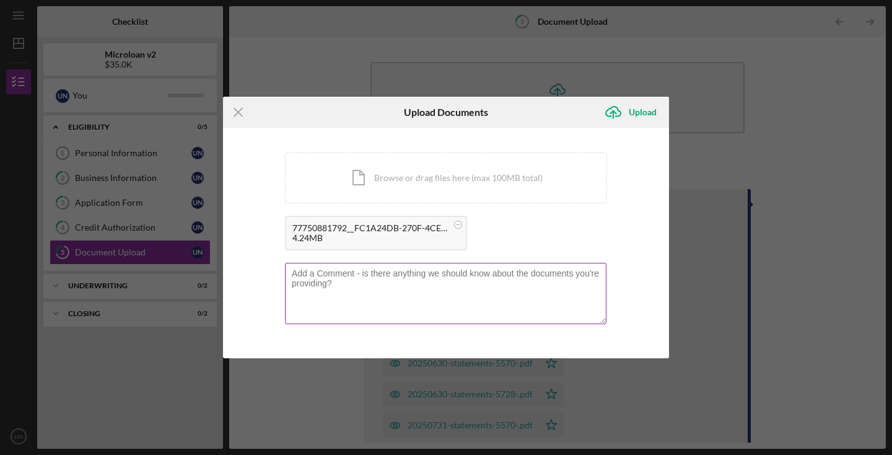
click at [334, 281] on textarea at bounding box center [445, 293] width 321 height 61
type textarea "Umaar updated Driver's License."
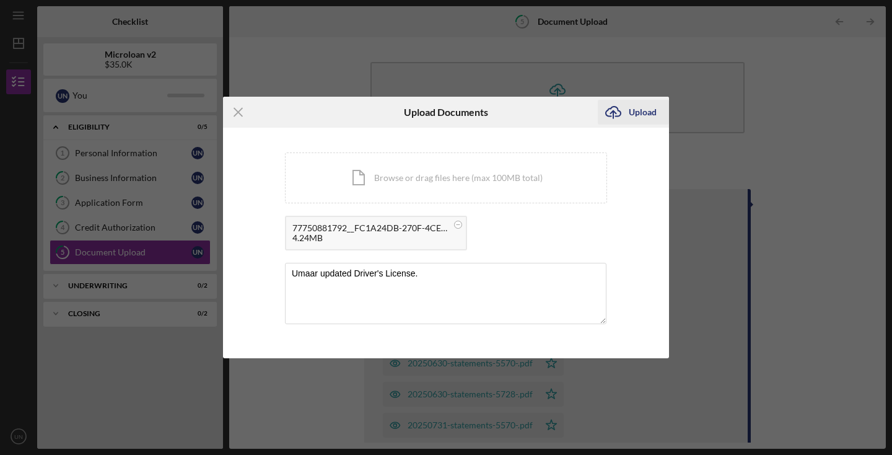
click at [640, 110] on div "Upload" at bounding box center [643, 112] width 28 height 25
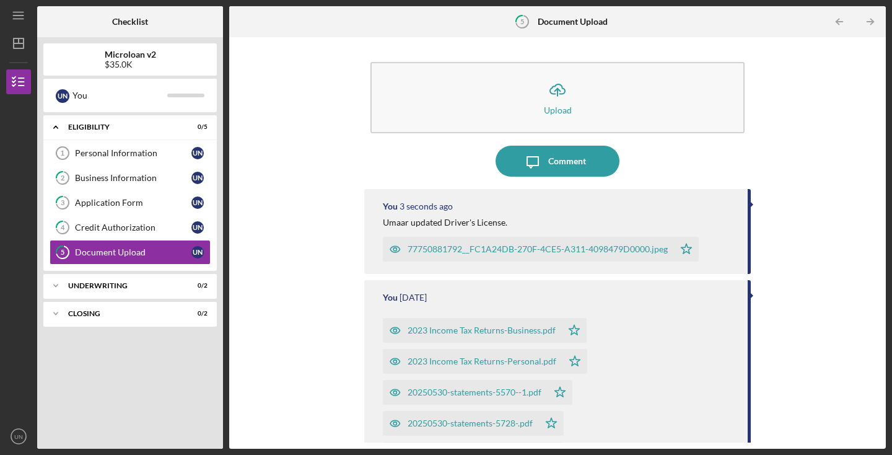
click at [800, 225] on div "Icon/Upload Upload Icon/Message Comment You 3 seconds ago [PERSON_NAME] updated…" at bounding box center [557, 242] width 644 height 399
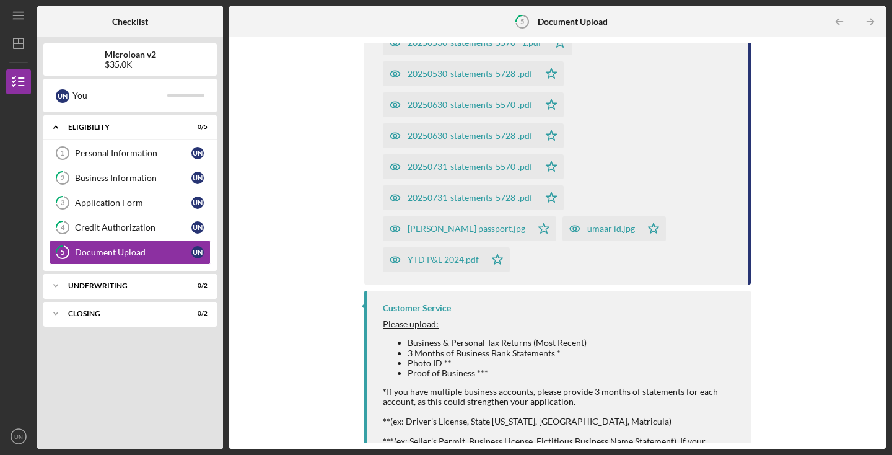
scroll to position [357, 0]
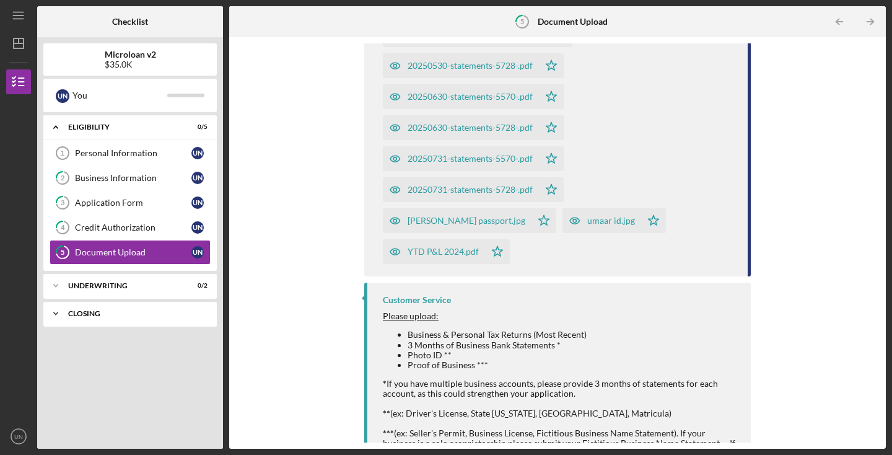
click at [96, 315] on div "Closing" at bounding box center [134, 313] width 133 height 7
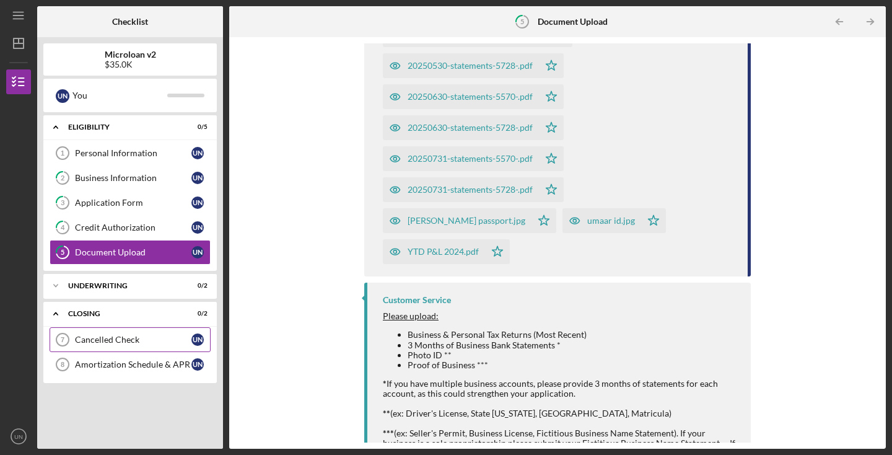
click at [98, 343] on div "Cancelled Check" at bounding box center [133, 339] width 116 height 10
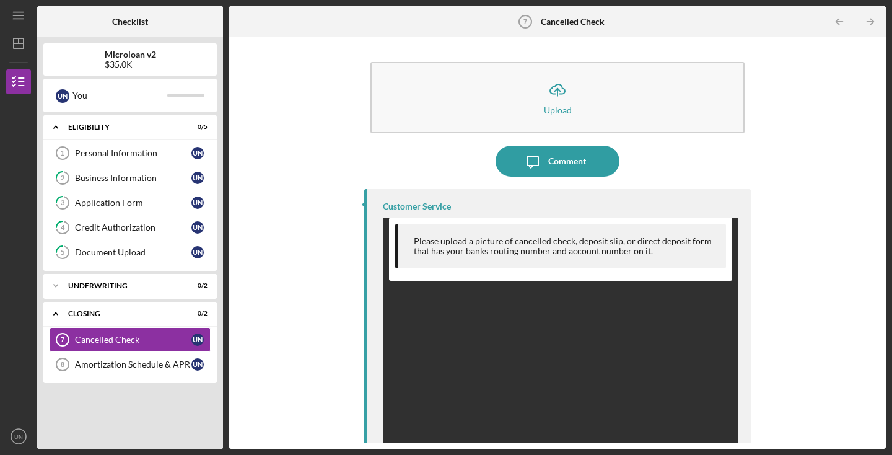
click at [785, 235] on div "Icon/Upload Upload Icon/Message Comment Customer Service Please upload a pictur…" at bounding box center [557, 242] width 644 height 399
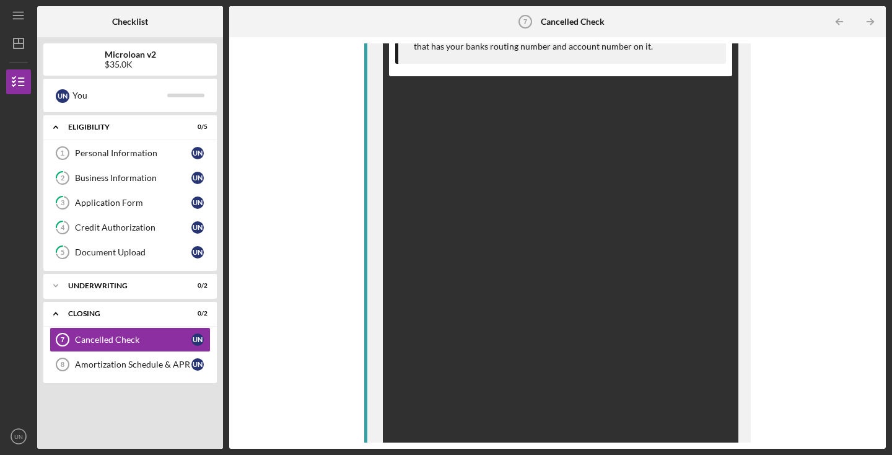
scroll to position [245, 0]
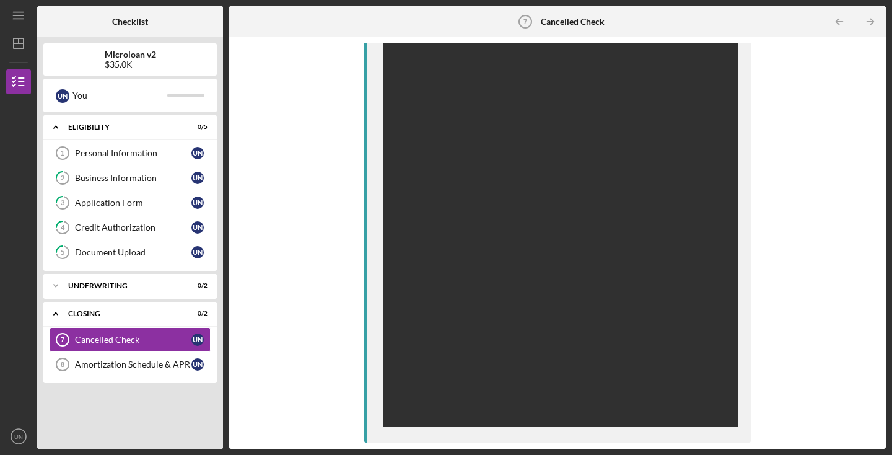
click at [588, 227] on div "Please upload a picture of cancelled check, deposit slip, or direct deposit for…" at bounding box center [561, 199] width 356 height 455
click at [142, 361] on div "Amortization Schedule & APR" at bounding box center [133, 364] width 116 height 10
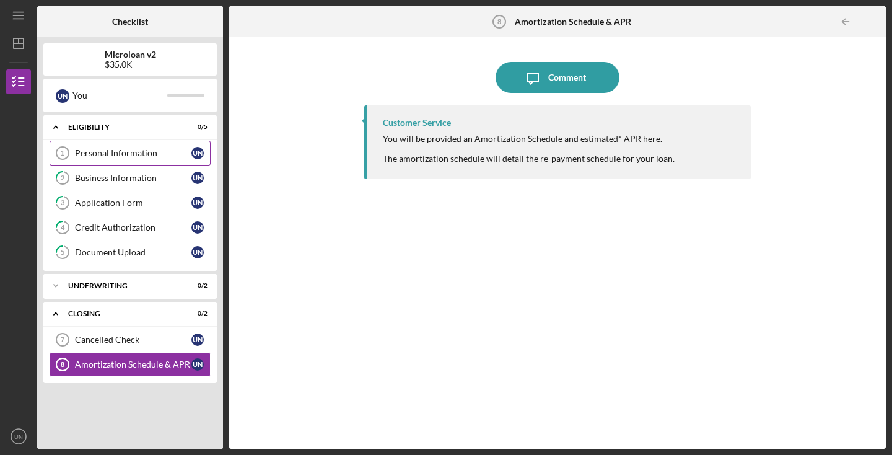
click at [117, 155] on div "Personal Information" at bounding box center [133, 153] width 116 height 10
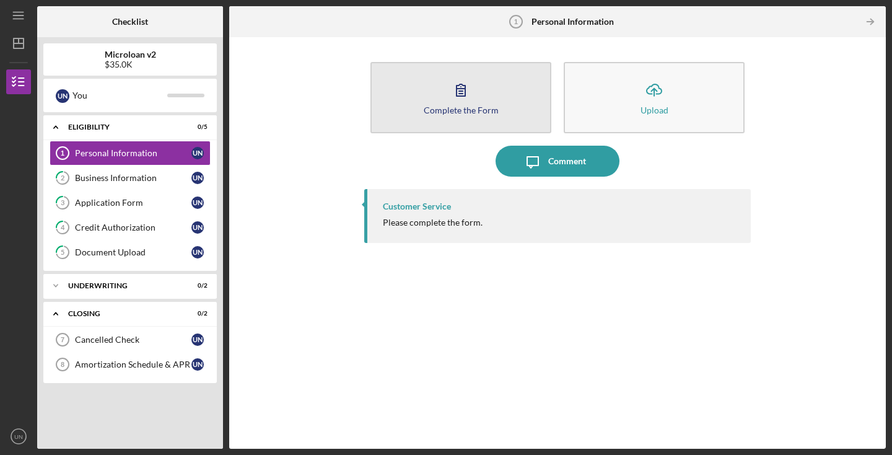
click at [427, 114] on button "Complete the Form Form" at bounding box center [460, 97] width 181 height 71
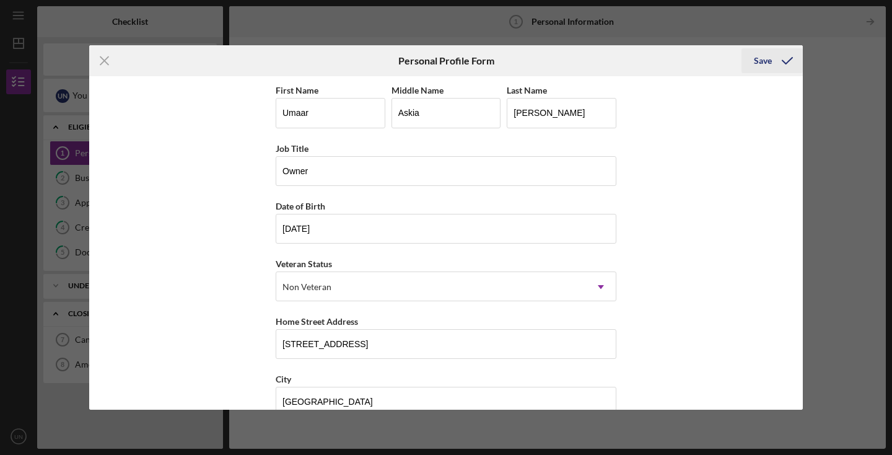
click at [760, 56] on div "Save" at bounding box center [763, 60] width 18 height 25
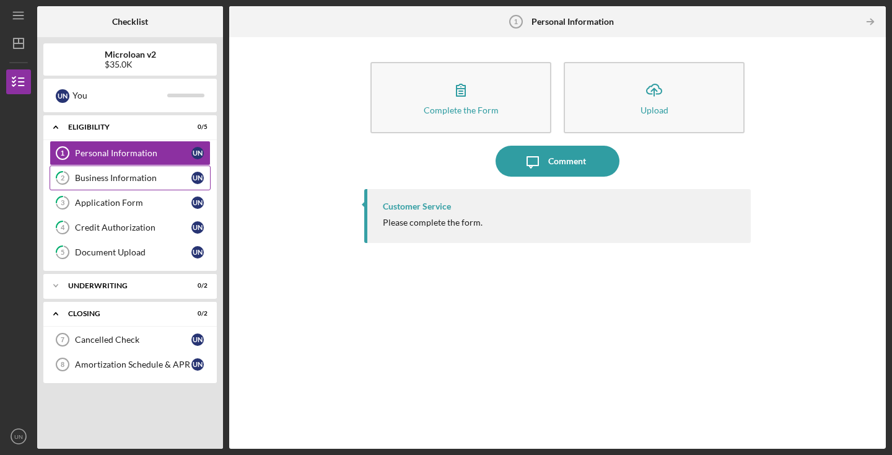
click at [160, 177] on div "Business Information" at bounding box center [133, 178] width 116 height 10
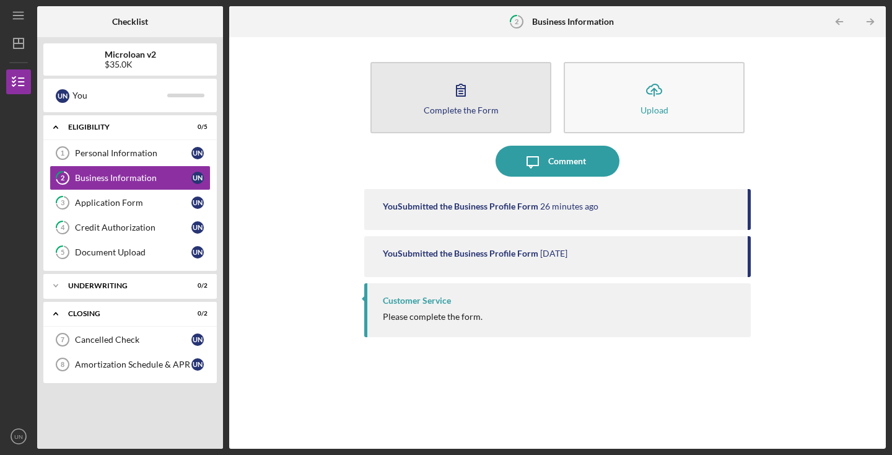
click at [390, 102] on button "Complete the Form Form" at bounding box center [460, 97] width 181 height 71
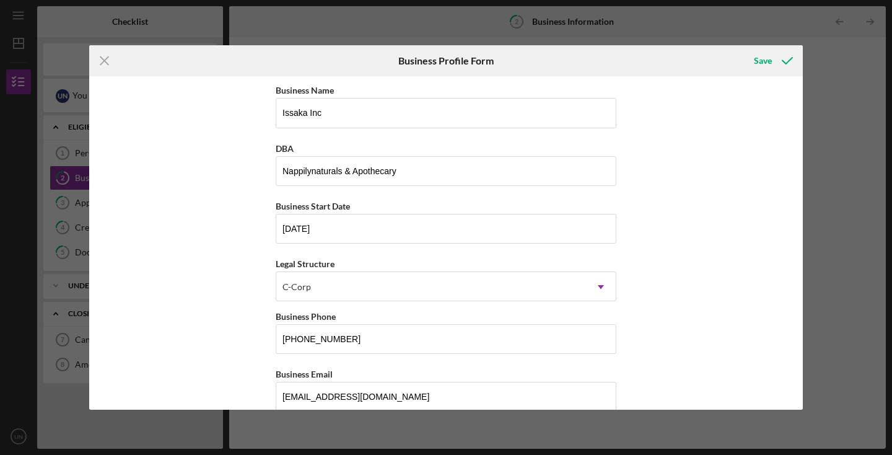
click at [726, 117] on div "Business Name Issaka Inc DBA Nappilynaturals & Apothecary Business Start Date […" at bounding box center [446, 242] width 714 height 333
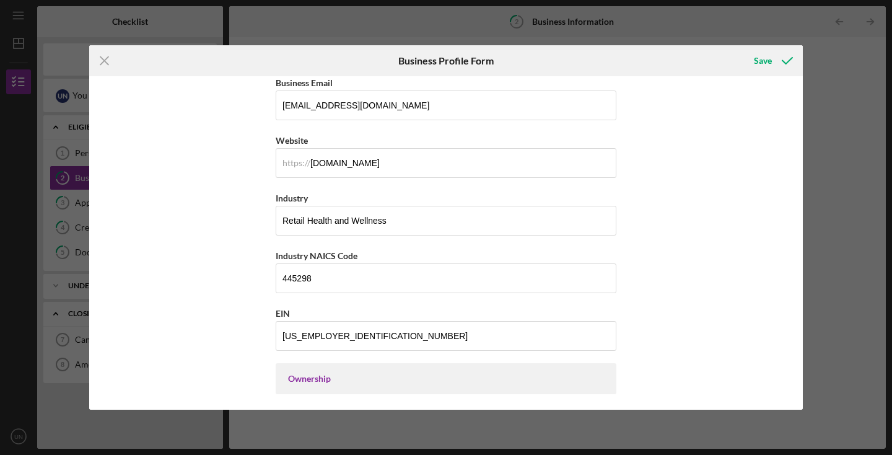
click at [797, 235] on div "Business Name Issaka Inc DBA Nappilynaturals & Apothecary Business Start Date […" at bounding box center [446, 242] width 714 height 333
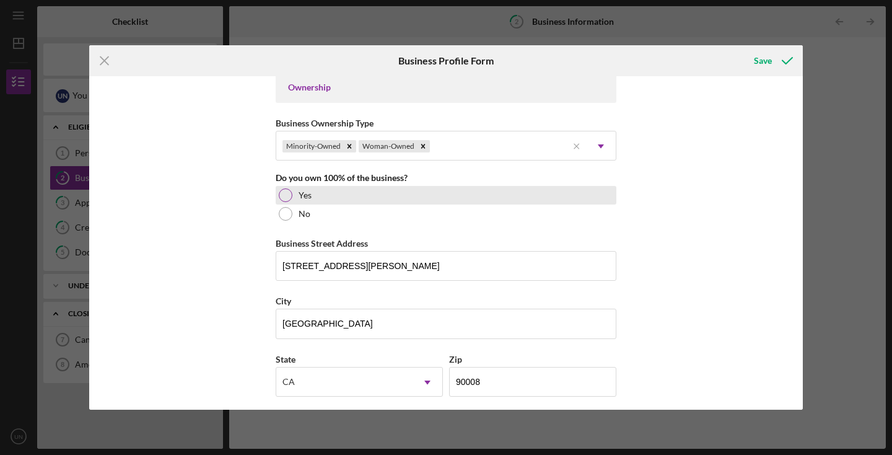
click at [284, 199] on div at bounding box center [286, 195] width 14 height 14
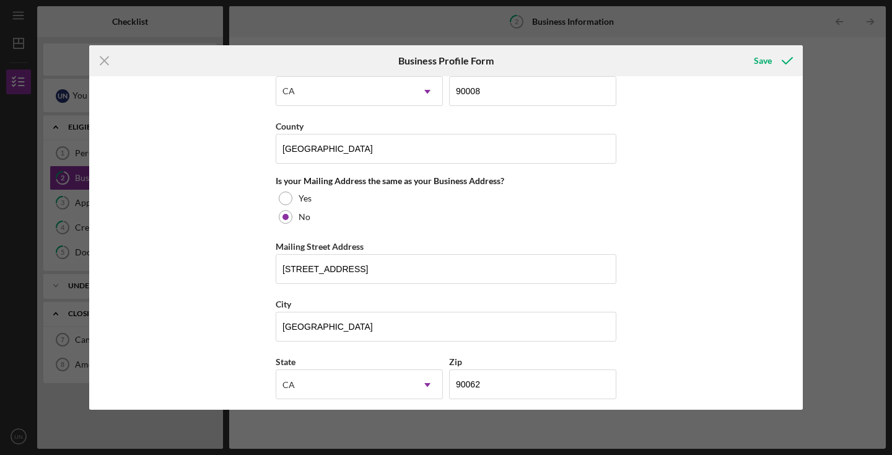
scroll to position [1164, 0]
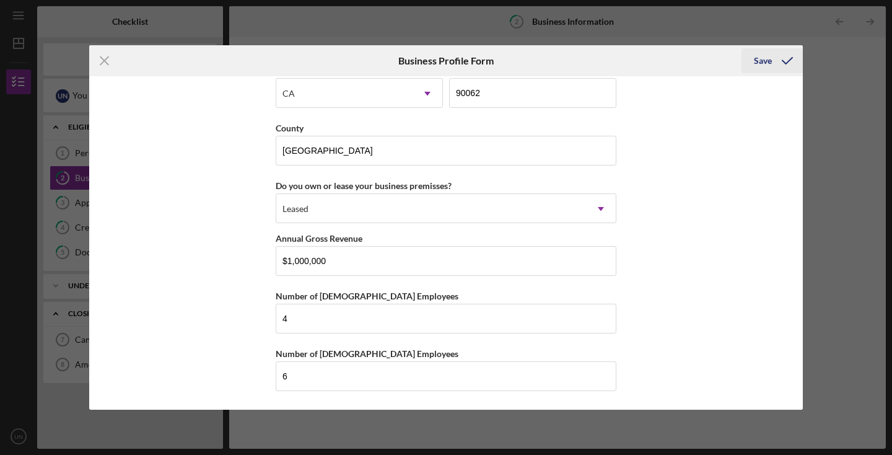
click at [756, 61] on div "Save" at bounding box center [763, 60] width 18 height 25
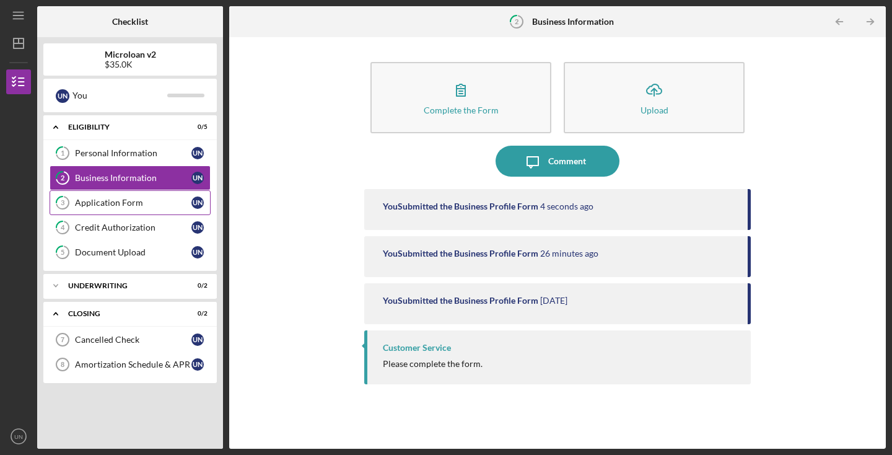
click at [85, 204] on div "Application Form" at bounding box center [133, 203] width 116 height 10
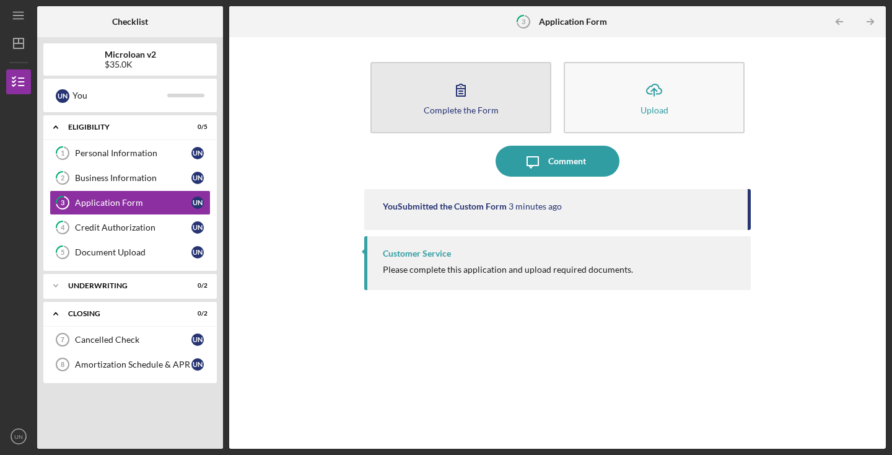
click at [440, 104] on button "Complete the Form Form" at bounding box center [460, 97] width 181 height 71
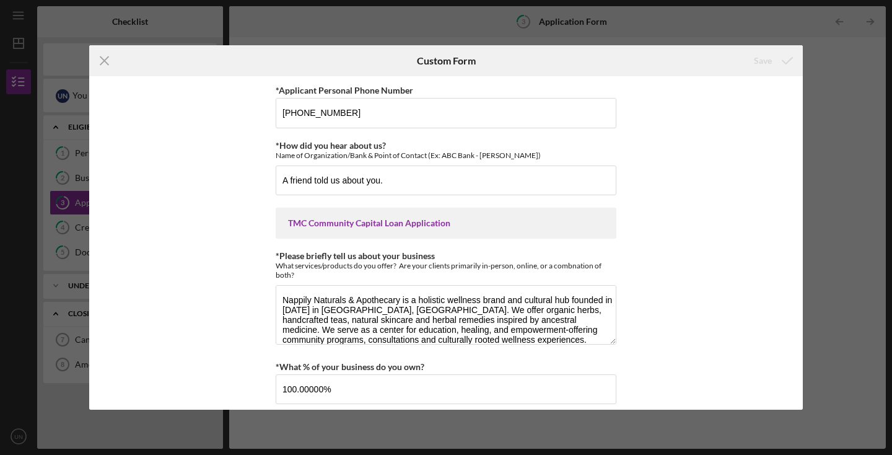
click at [702, 180] on div "*Applicant Personal Phone Number [PHONE_NUMBER] *How did you hear about us? Nam…" at bounding box center [446, 242] width 714 height 333
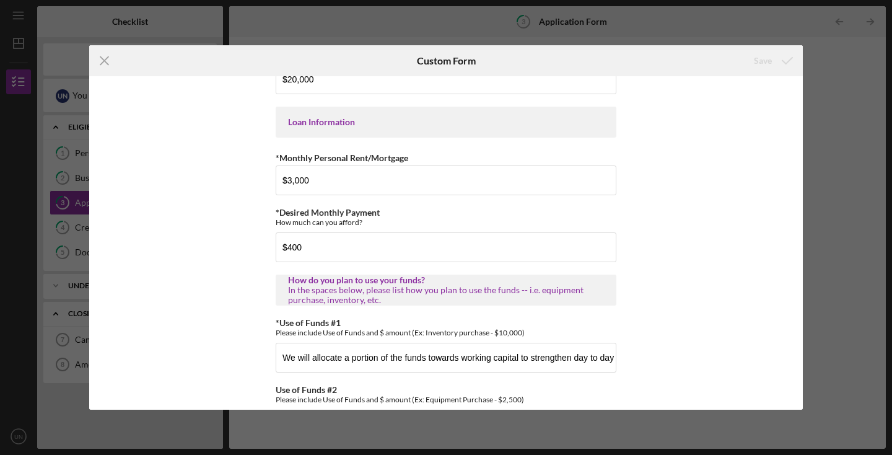
scroll to position [707, 0]
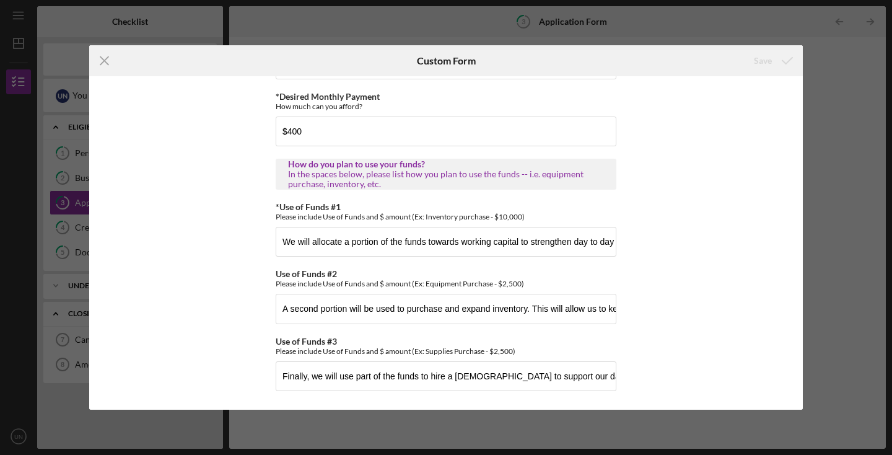
click at [749, 140] on div "*Applicant Personal Phone Number [PHONE_NUMBER] *How did you hear about us? Nam…" at bounding box center [446, 242] width 714 height 333
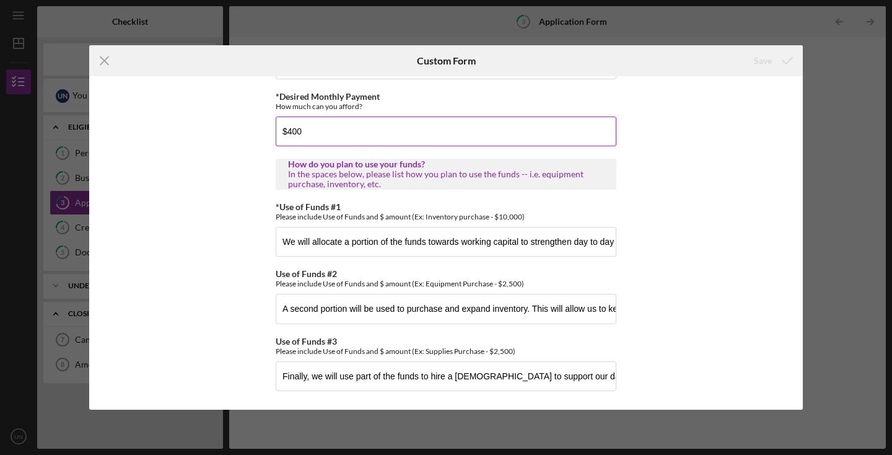
click at [605, 130] on input "$400" at bounding box center [446, 131] width 341 height 30
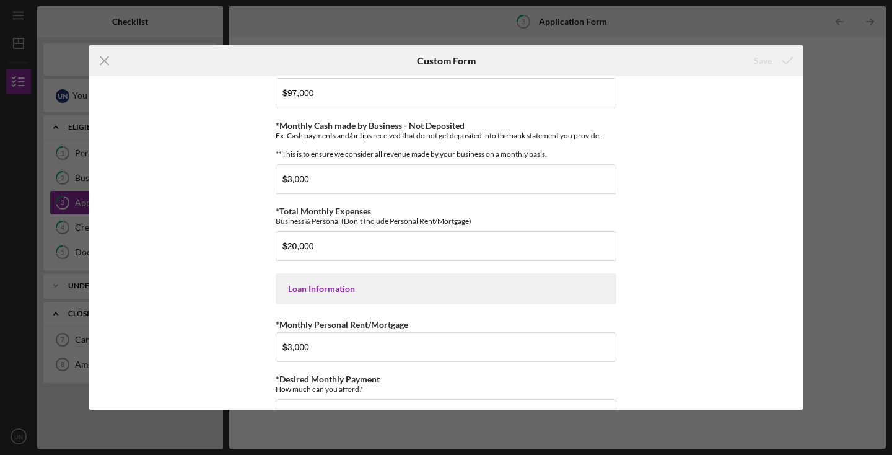
scroll to position [125, 0]
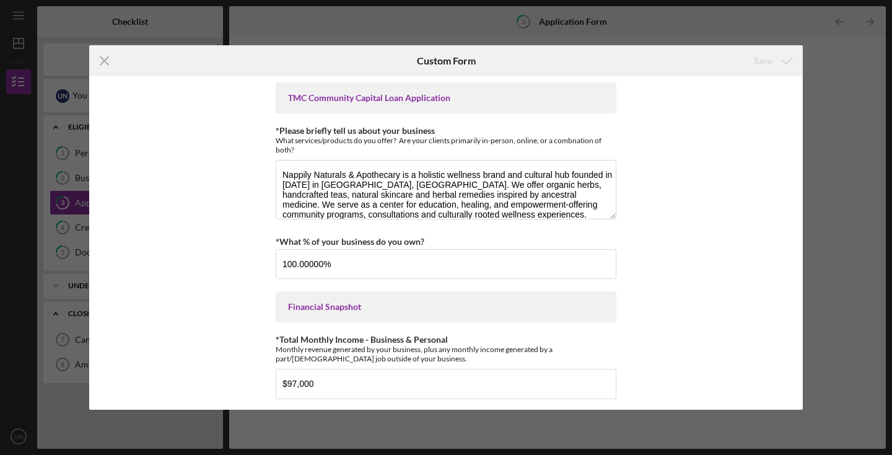
click at [797, 103] on div "*Applicant Personal Phone Number [PHONE_NUMBER] *How did you hear about us? Nam…" at bounding box center [446, 242] width 714 height 333
click at [793, 92] on div "*Applicant Personal Phone Number [PHONE_NUMBER] *How did you hear about us? Nam…" at bounding box center [446, 242] width 714 height 333
click at [100, 65] on icon "Icon/Menu Close" at bounding box center [104, 60] width 31 height 31
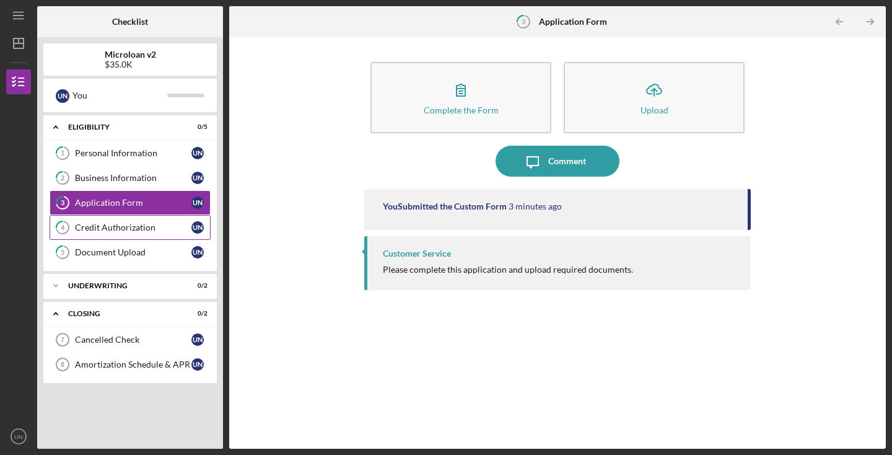
click at [114, 225] on div "Credit Authorization" at bounding box center [133, 227] width 116 height 10
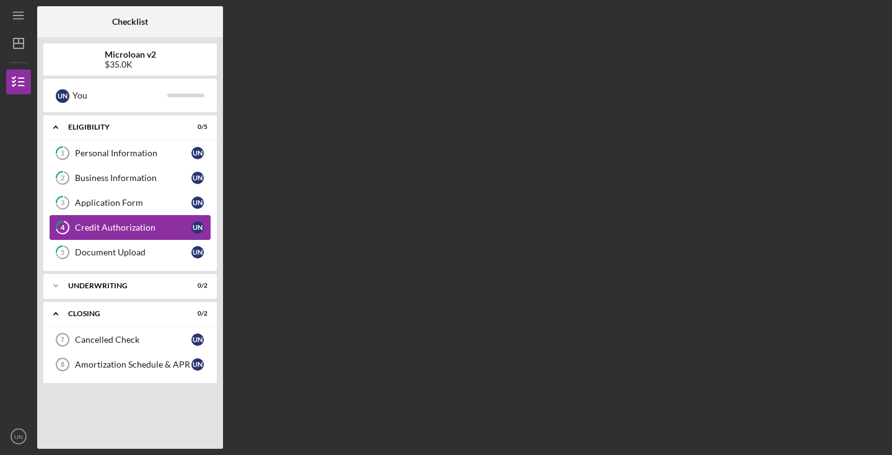
click at [114, 225] on div "Credit Authorization" at bounding box center [133, 227] width 116 height 10
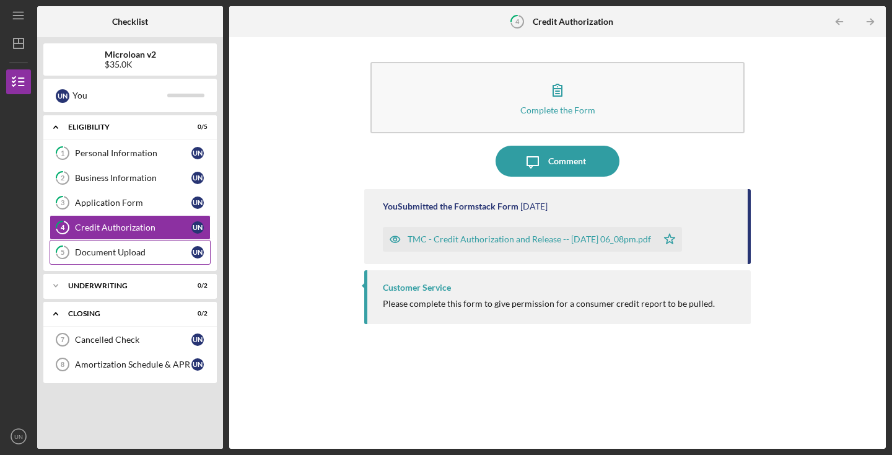
click at [119, 247] on div "Document Upload" at bounding box center [133, 252] width 116 height 10
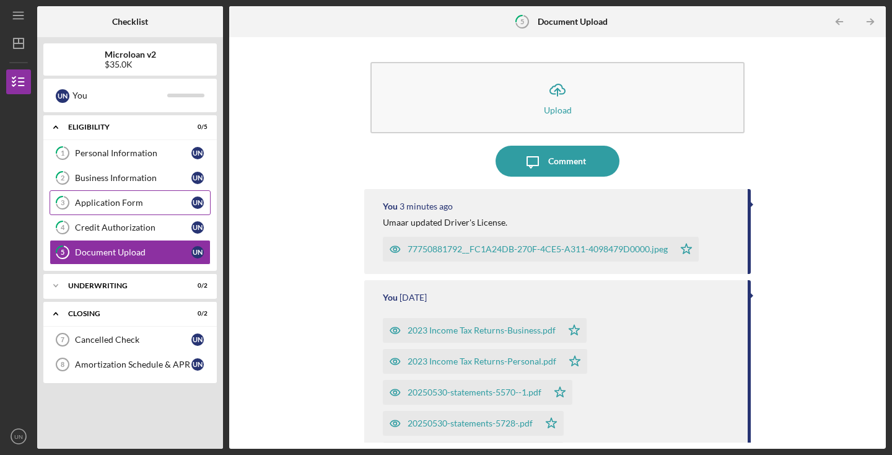
click at [125, 208] on link "3 Application Form U N" at bounding box center [130, 202] width 161 height 25
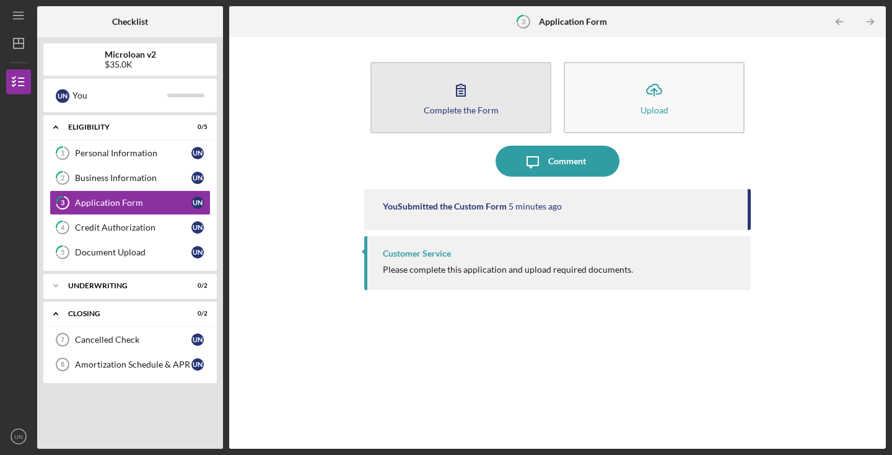
click at [458, 110] on div "Complete the Form" at bounding box center [461, 109] width 75 height 9
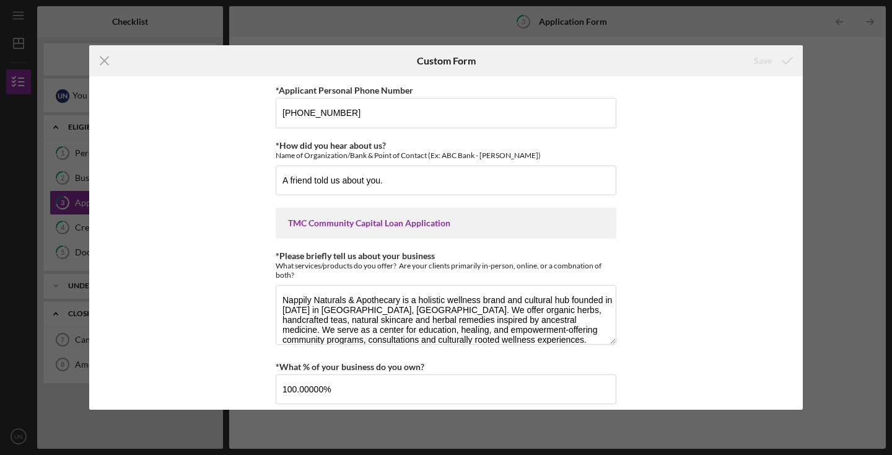
click at [697, 264] on div "*Applicant Personal Phone Number [PHONE_NUMBER] *How did you hear about us? Nam…" at bounding box center [446, 242] width 714 height 333
click at [802, 212] on div "*Applicant Personal Phone Number [PHONE_NUMBER] *How did you hear about us? Nam…" at bounding box center [446, 242] width 714 height 333
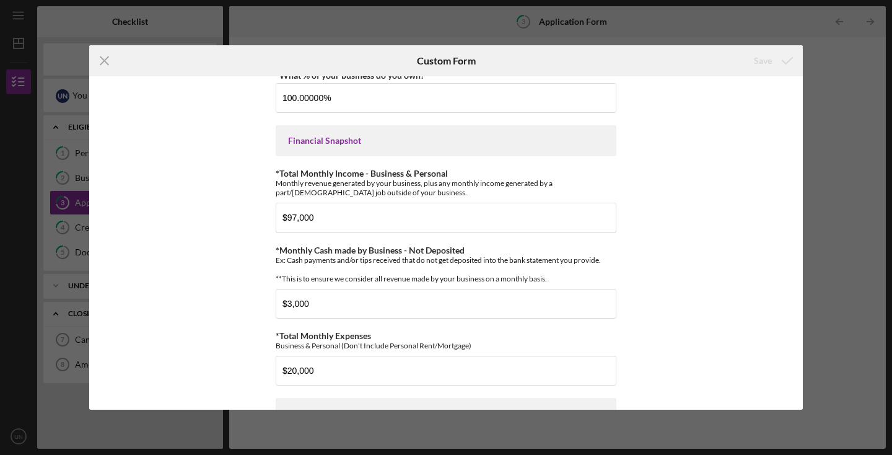
click at [804, 287] on div "Icon/Menu Close Custom Form Save *Applicant Personal Phone Number [PHONE_NUMBER…" at bounding box center [446, 227] width 892 height 455
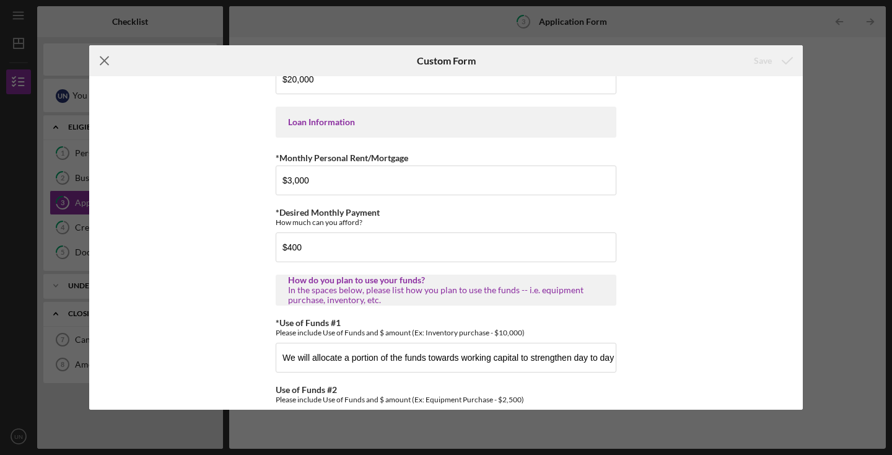
click at [104, 60] on line at bounding box center [104, 61] width 8 height 8
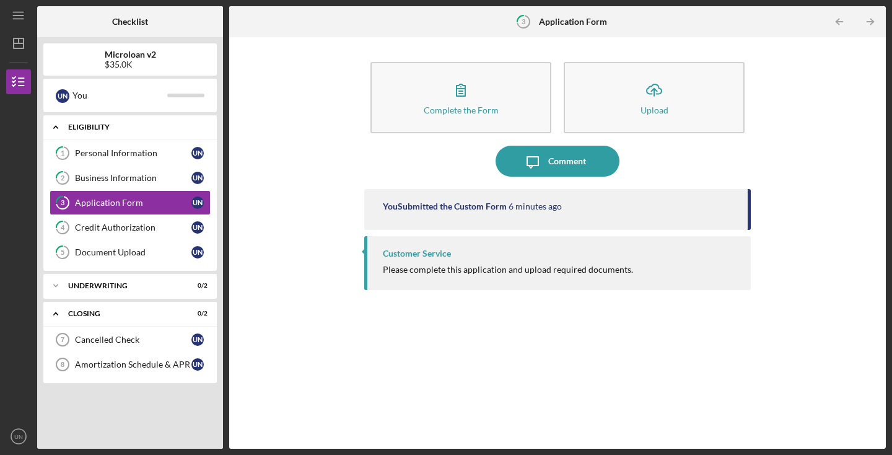
click at [196, 126] on div "Eligibility" at bounding box center [134, 126] width 133 height 7
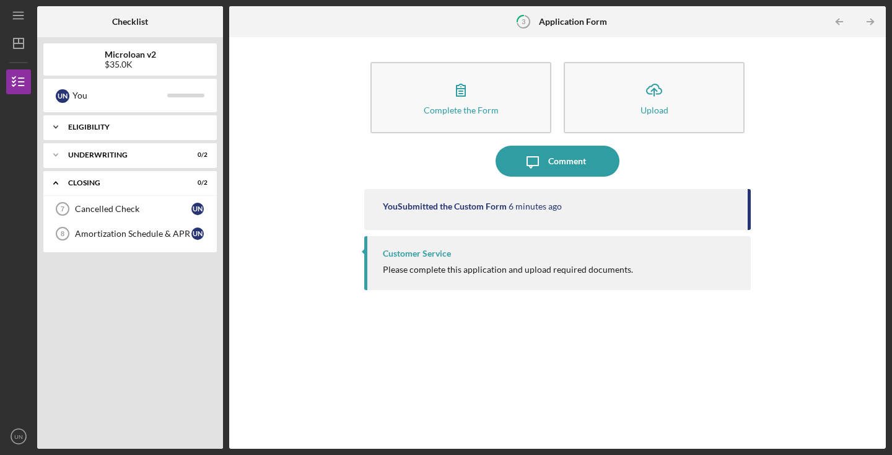
click at [196, 126] on div "Eligibility" at bounding box center [134, 126] width 133 height 7
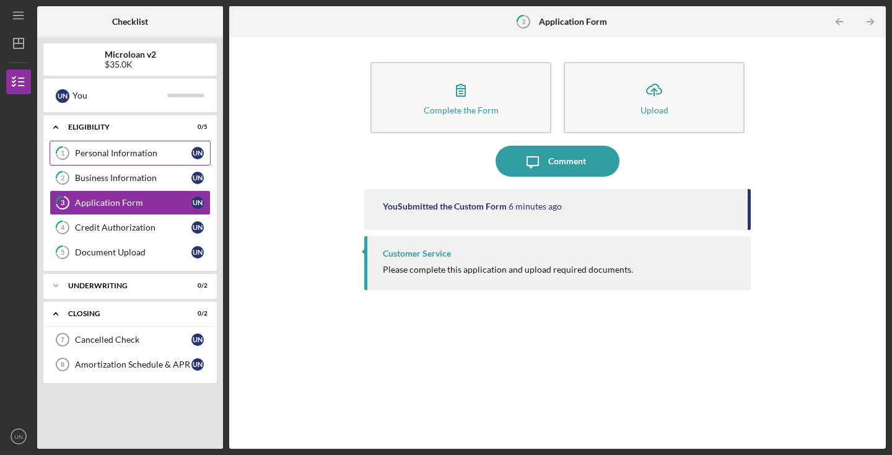
click at [160, 152] on div "Personal Information" at bounding box center [133, 153] width 116 height 10
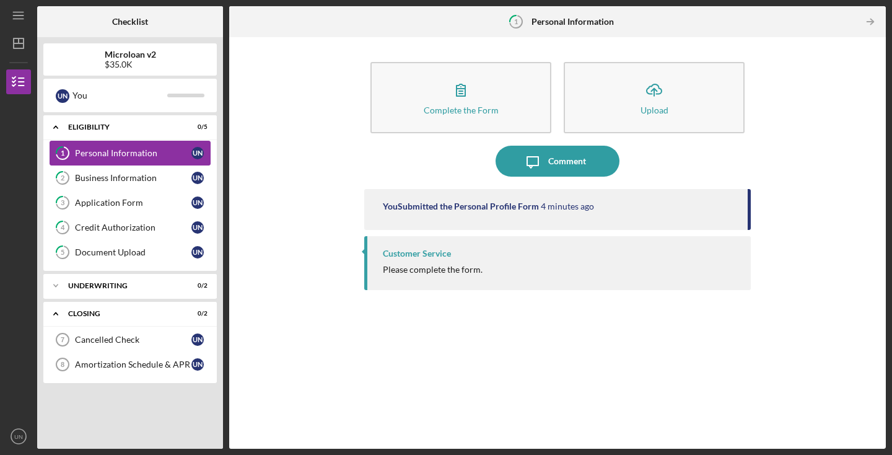
click at [155, 151] on div "Personal Information" at bounding box center [133, 153] width 116 height 10
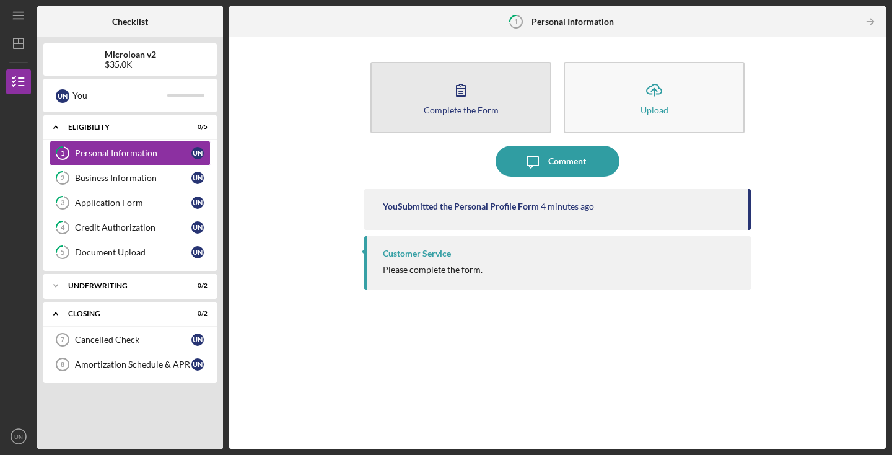
click at [463, 105] on div "Complete the Form" at bounding box center [461, 109] width 75 height 9
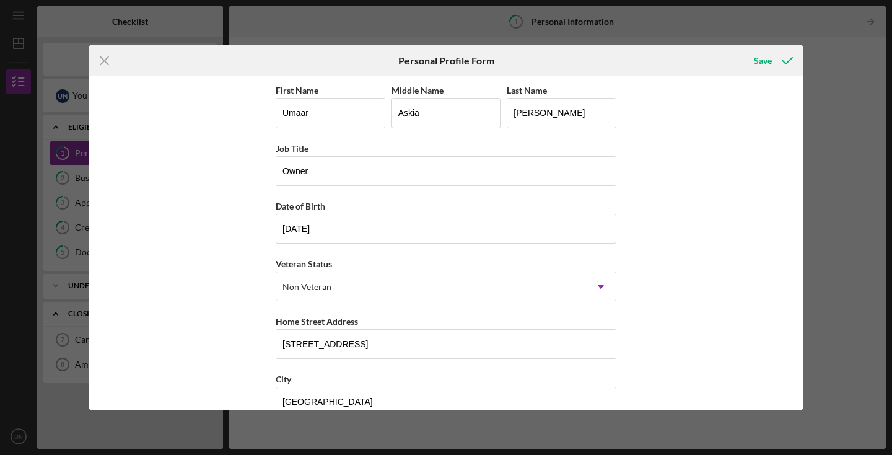
scroll to position [141, 0]
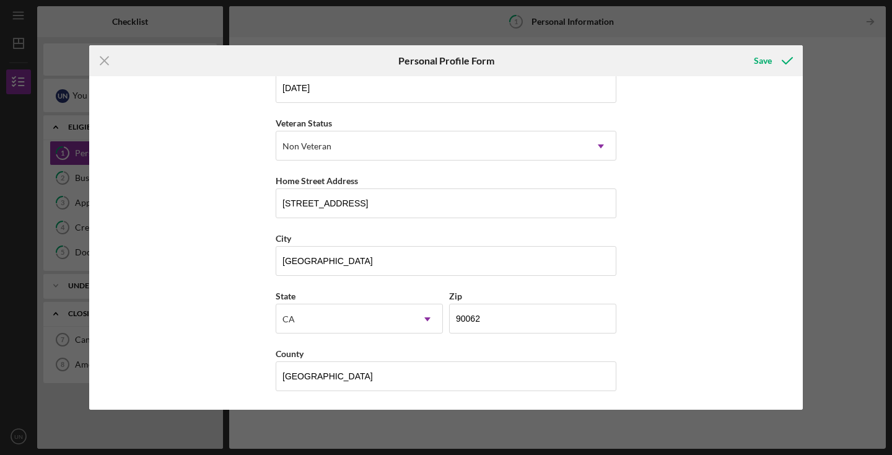
click at [795, 400] on div "First Name [PERSON_NAME] Middle Name [PERSON_NAME] Last Name [PERSON_NAME] Job …" at bounding box center [446, 242] width 714 height 333
click at [793, 130] on div "First Name [PERSON_NAME] Middle Name [PERSON_NAME] Last Name [PERSON_NAME] Job …" at bounding box center [446, 242] width 714 height 333
click at [791, 127] on div "First Name [PERSON_NAME] Middle Name [PERSON_NAME] Last Name [PERSON_NAME] Job …" at bounding box center [446, 242] width 714 height 333
click at [762, 59] on div "Save" at bounding box center [763, 60] width 18 height 25
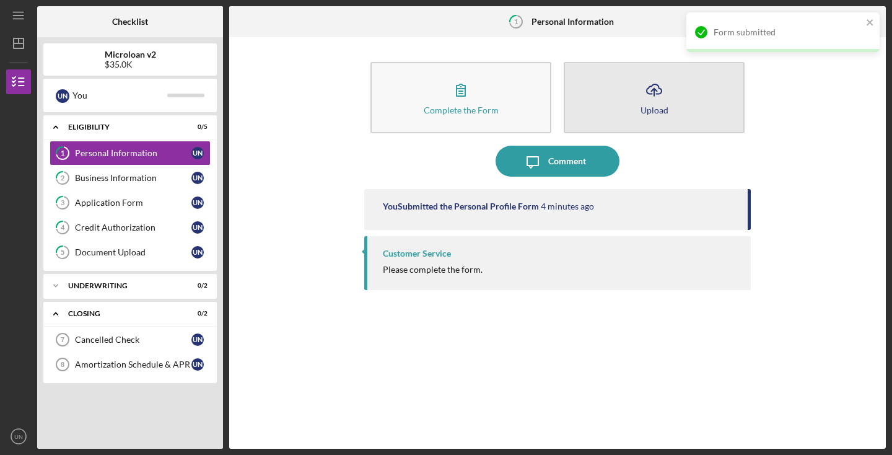
click at [722, 95] on button "Icon/Upload Upload" at bounding box center [654, 97] width 181 height 71
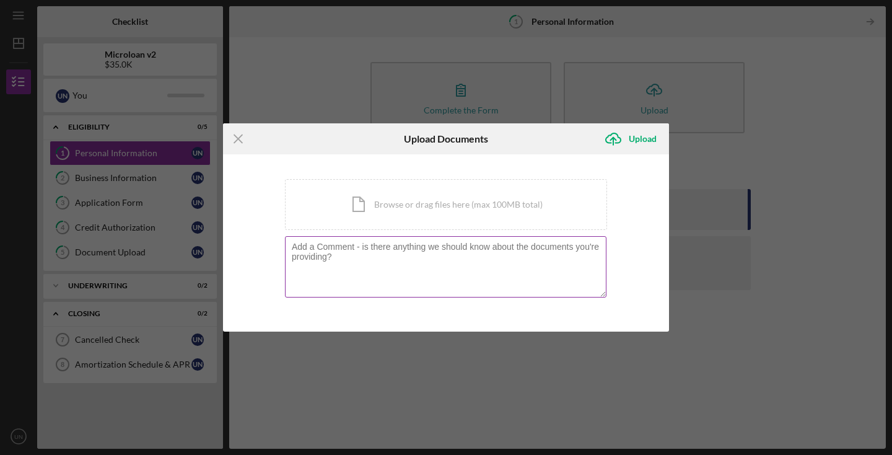
click at [419, 250] on textarea at bounding box center [445, 266] width 321 height 61
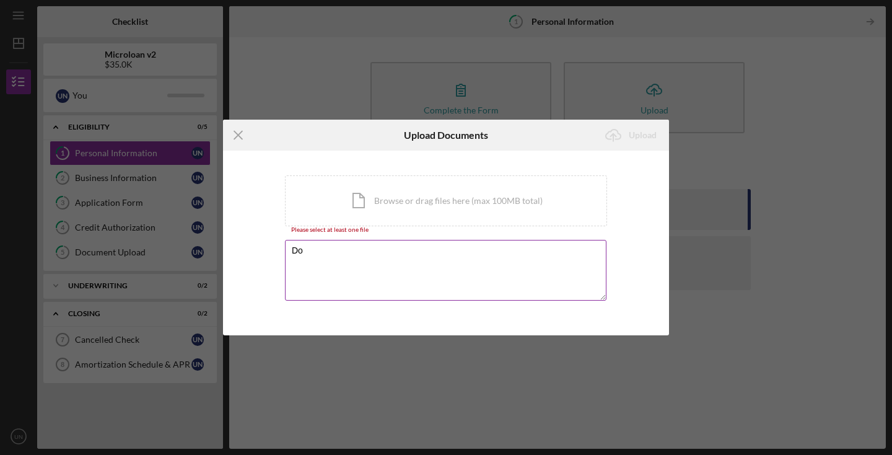
type textarea "D"
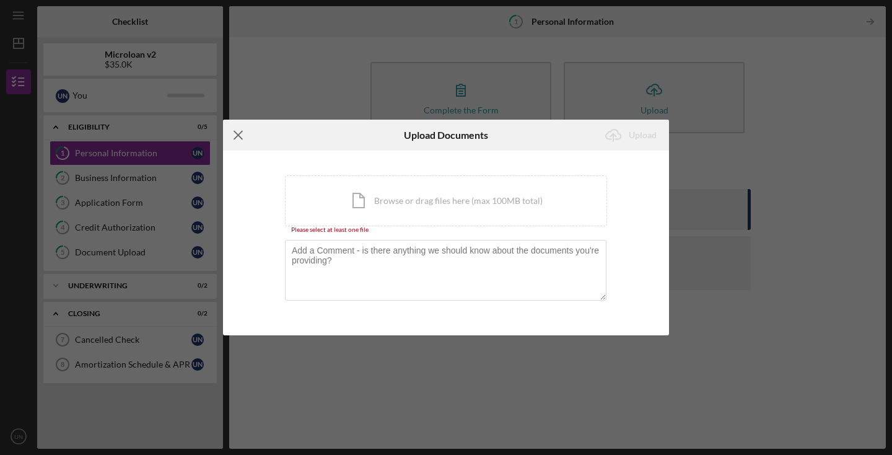
click at [238, 138] on icon "Icon/Menu Close" at bounding box center [238, 135] width 31 height 31
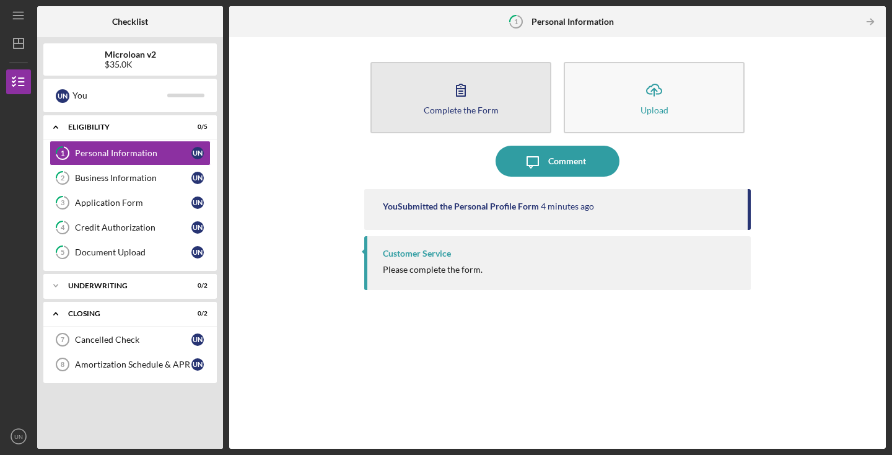
click at [487, 87] on button "Complete the Form Form" at bounding box center [460, 97] width 181 height 71
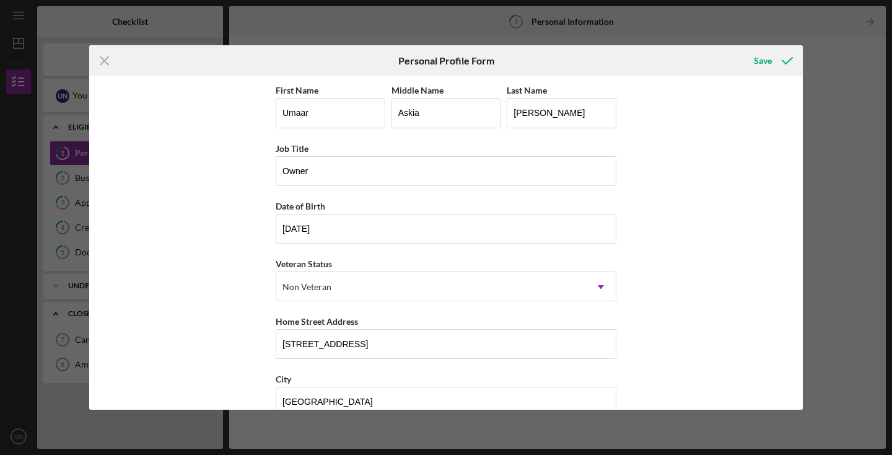
click at [672, 165] on div "First Name [PERSON_NAME] Middle Name [PERSON_NAME] Last Name [PERSON_NAME] Job …" at bounding box center [446, 242] width 714 height 333
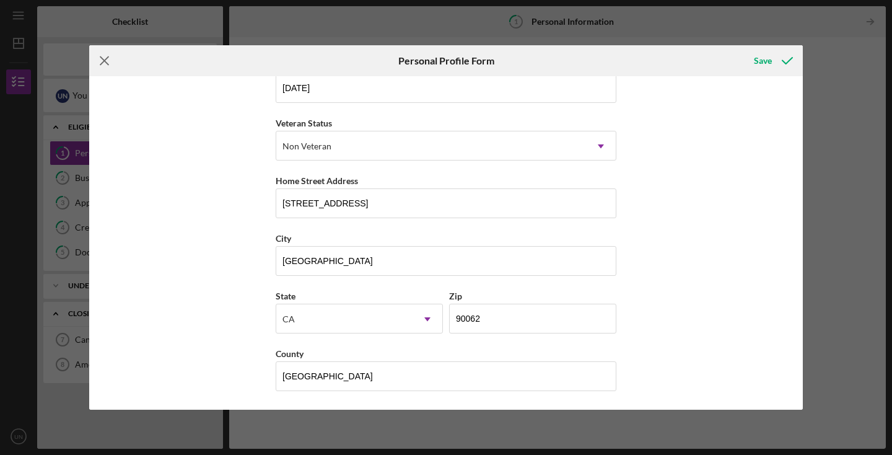
click at [110, 61] on icon "Icon/Menu Close" at bounding box center [104, 60] width 31 height 31
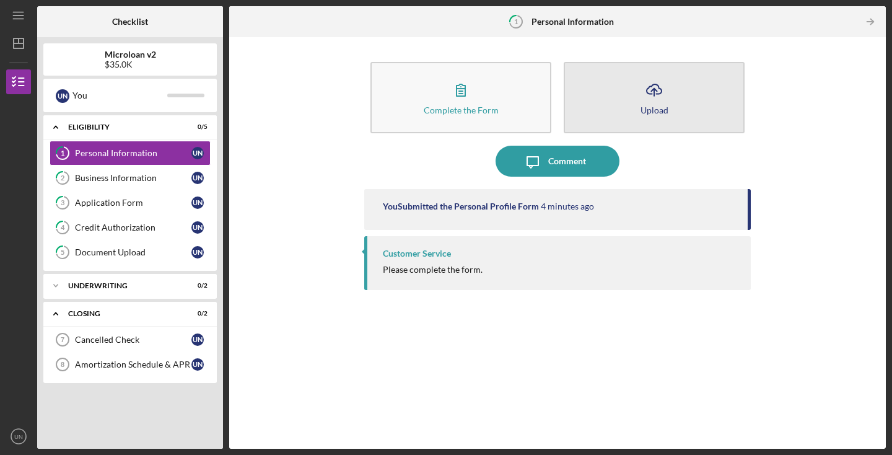
click at [607, 112] on button "Icon/Upload Upload" at bounding box center [654, 97] width 181 height 71
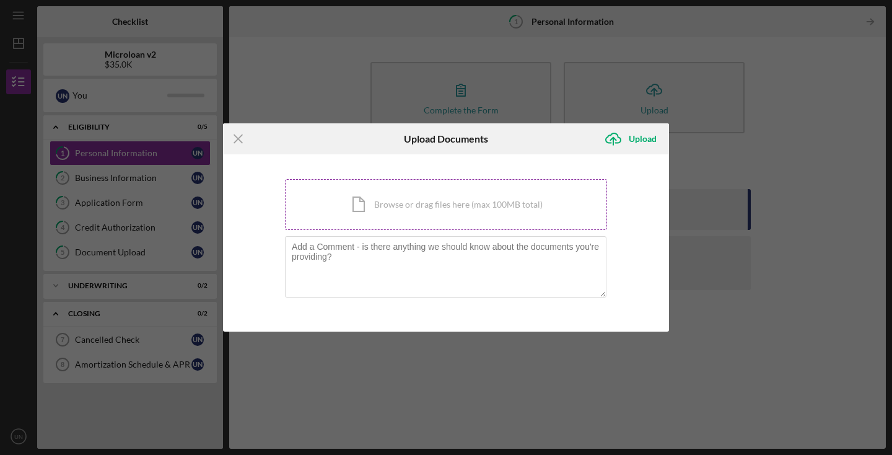
click at [476, 211] on div "Icon/Document Browse or drag files here (max 100MB total) Tap to choose files o…" at bounding box center [446, 204] width 322 height 51
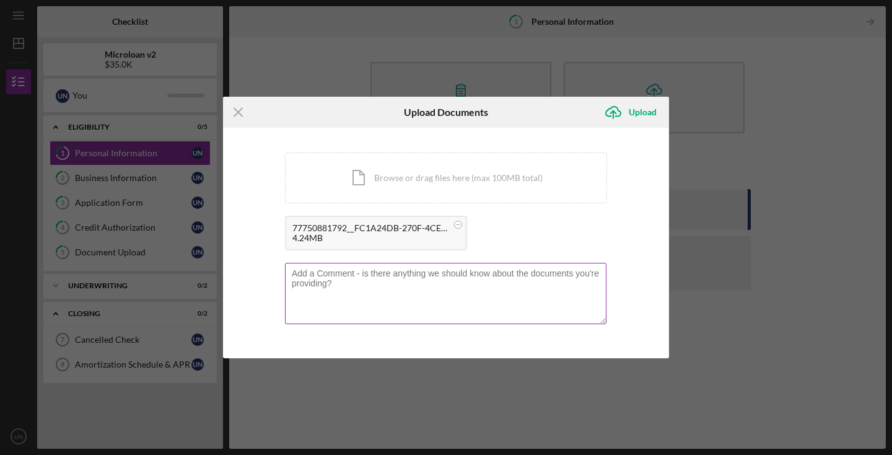
click at [365, 274] on textarea at bounding box center [445, 293] width 321 height 61
type textarea "Driver's license of [PERSON_NAME]."
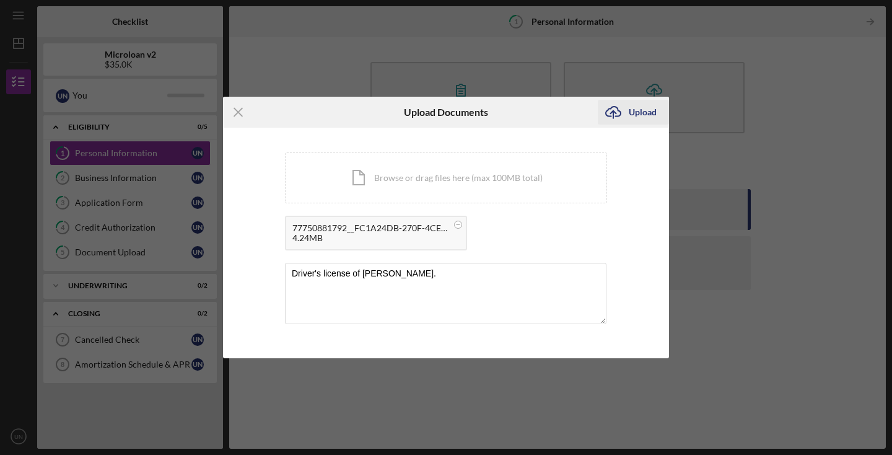
click at [640, 114] on div "Upload" at bounding box center [643, 112] width 28 height 25
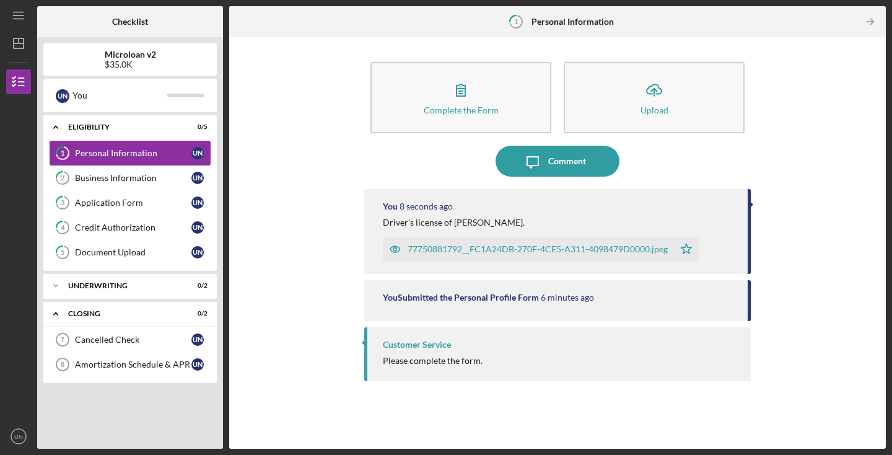
click at [172, 149] on div "Personal Information" at bounding box center [133, 153] width 116 height 10
click at [405, 344] on div "Customer Service" at bounding box center [417, 344] width 68 height 10
click at [113, 147] on link "1 Personal Information U N" at bounding box center [130, 153] width 161 height 25
click at [125, 250] on div "Document Upload" at bounding box center [133, 252] width 116 height 10
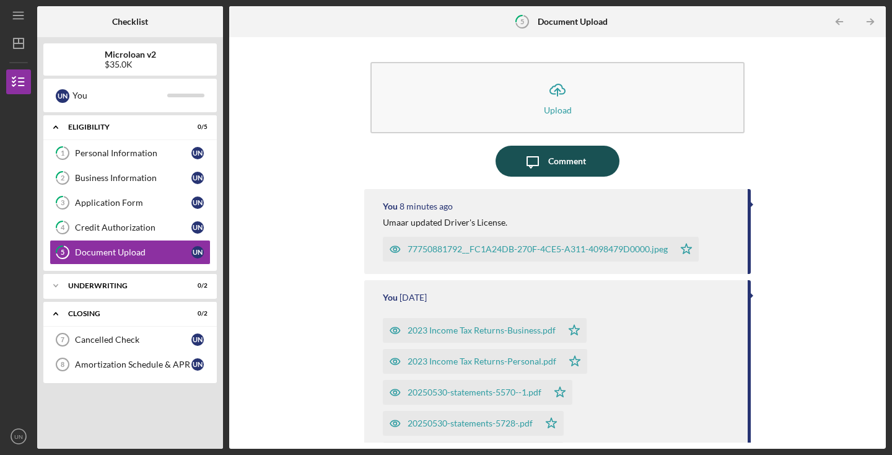
click at [574, 159] on div "Comment" at bounding box center [567, 161] width 38 height 31
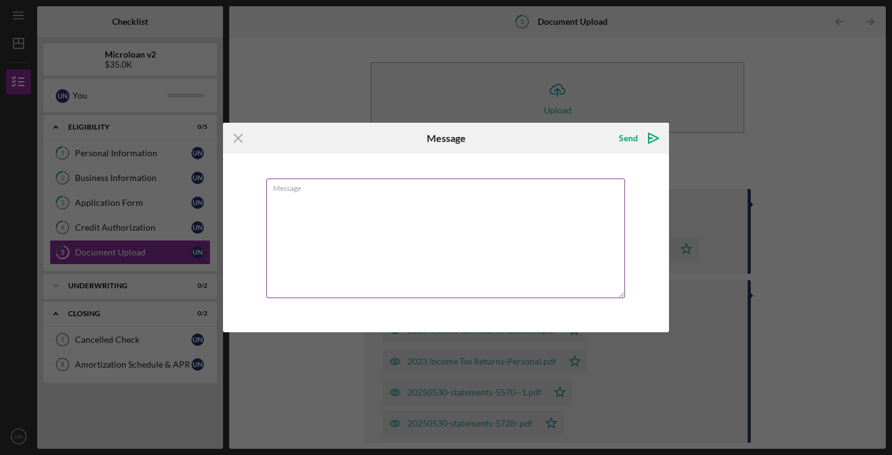
click at [507, 203] on textarea "Message" at bounding box center [445, 238] width 359 height 120
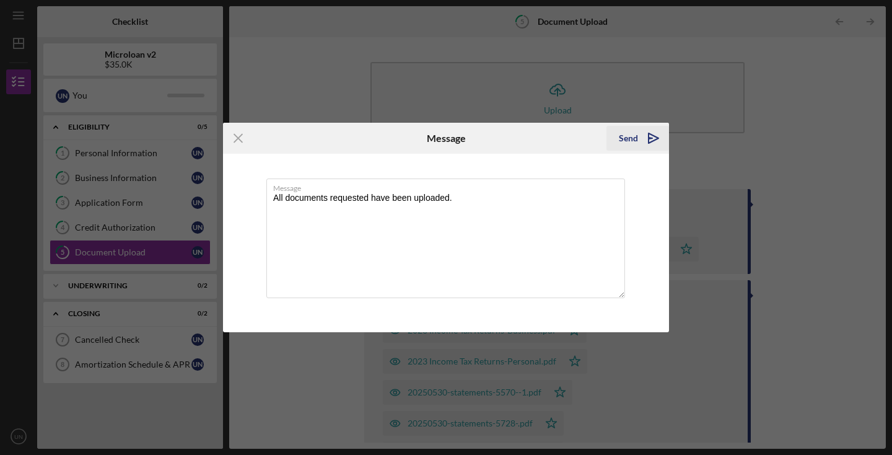
type textarea "All documents requested have been uploaded."
click at [621, 139] on div "Send" at bounding box center [628, 138] width 19 height 25
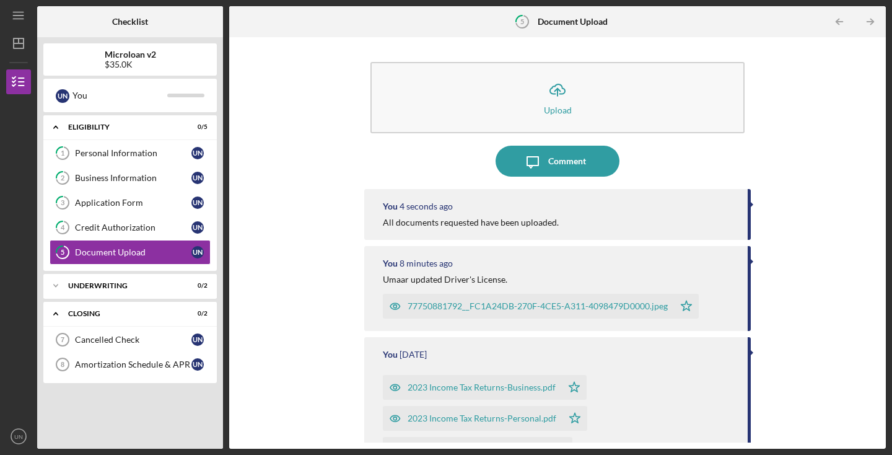
click at [308, 282] on div "Icon/Upload Upload Icon/Message Comment You 4 seconds ago All documents request…" at bounding box center [557, 242] width 644 height 399
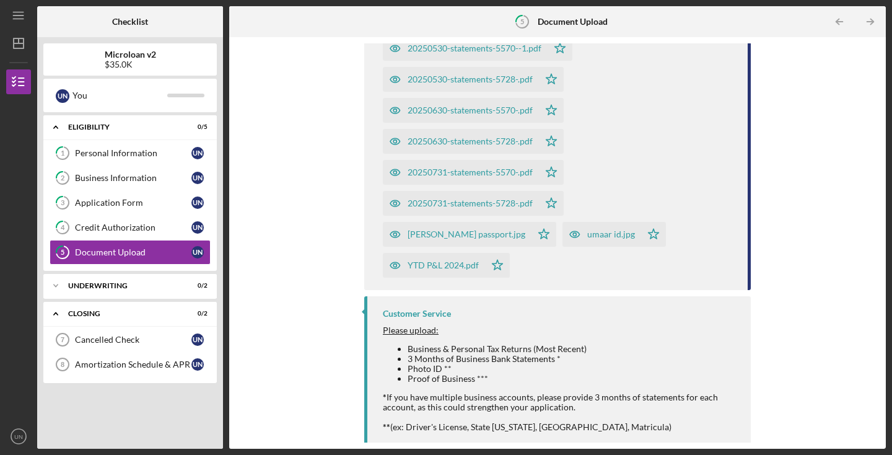
scroll to position [415, 0]
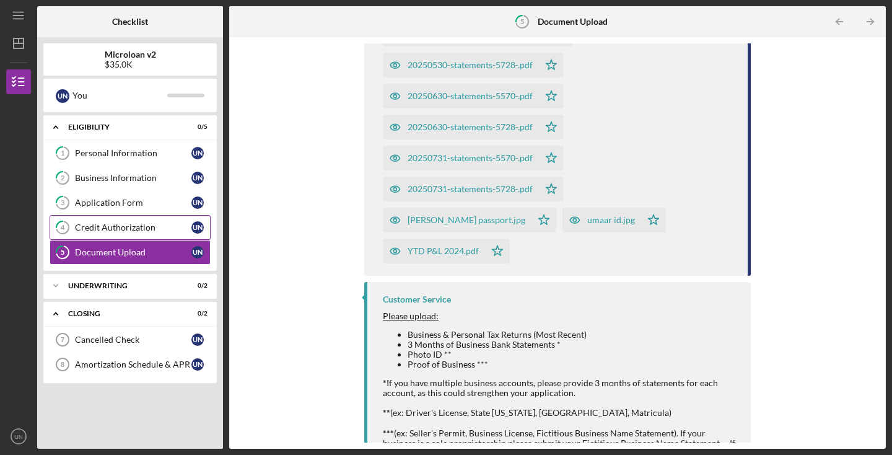
click at [143, 229] on div "Credit Authorization" at bounding box center [133, 227] width 116 height 10
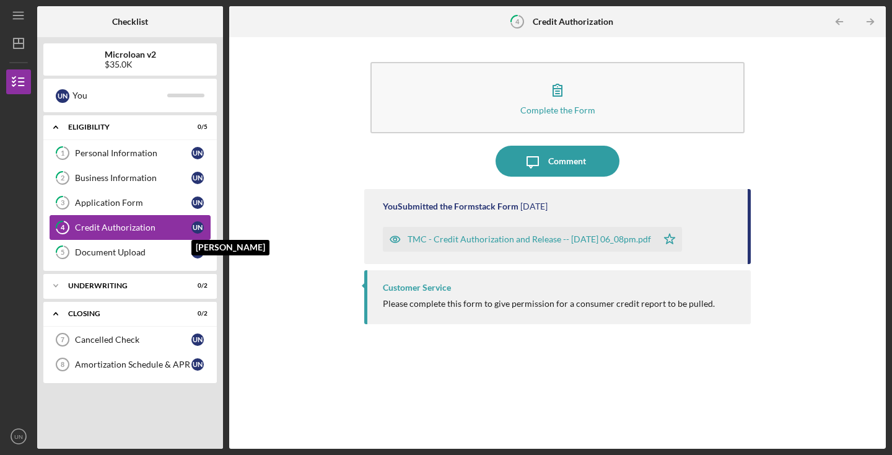
click at [199, 229] on div "U N" at bounding box center [197, 227] width 12 height 12
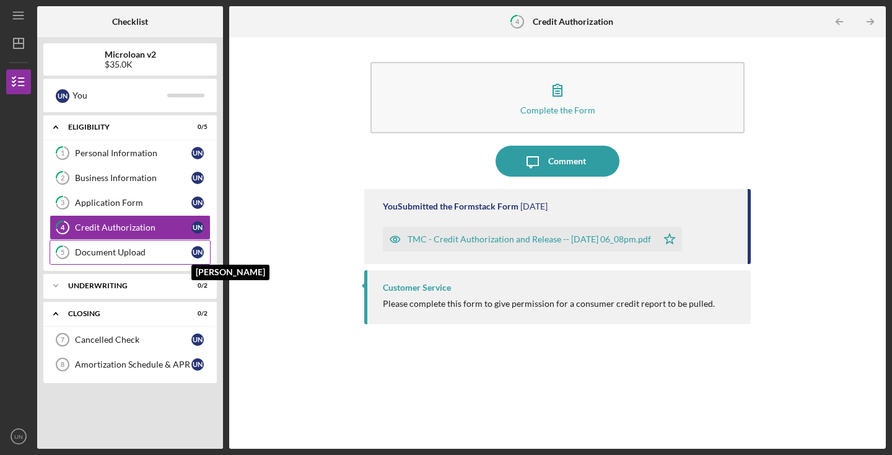
click at [200, 251] on div "U N" at bounding box center [197, 252] width 12 height 12
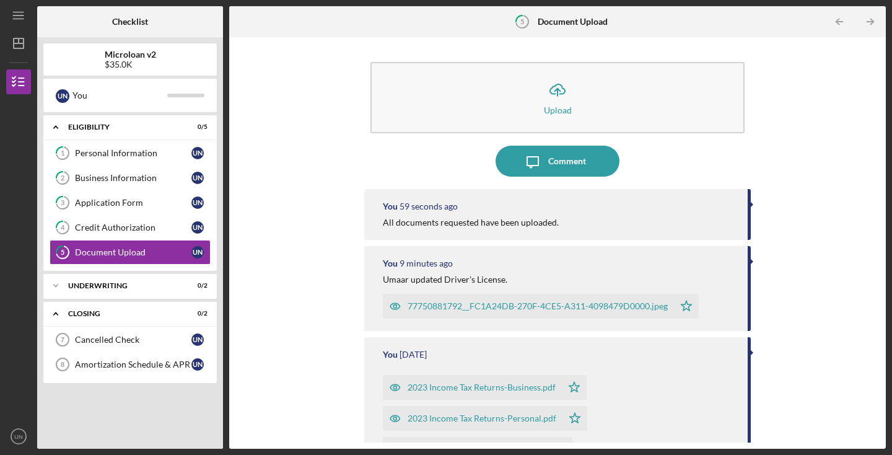
click at [203, 396] on div "Icon/Expander Eligibility 0 / 5 1 Personal Information U N 2 Business Informati…" at bounding box center [129, 278] width 173 height 327
click at [518, 21] on icon "5" at bounding box center [522, 21] width 31 height 31
click at [171, 229] on div "Credit Authorization" at bounding box center [133, 227] width 116 height 10
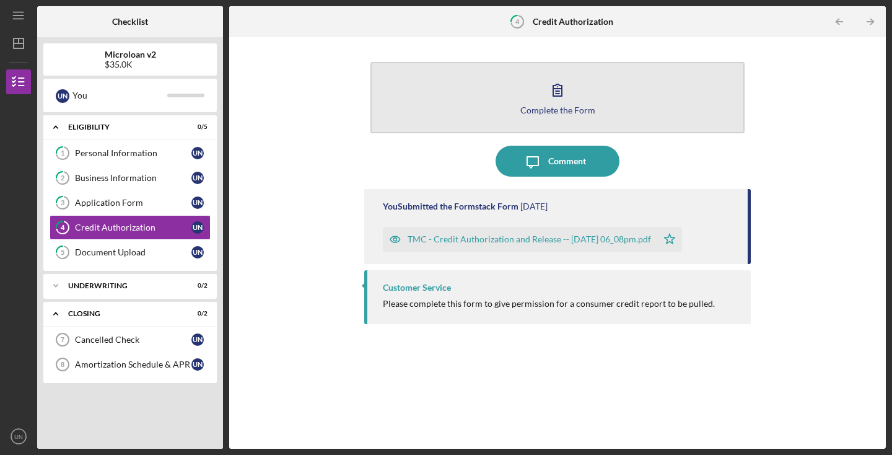
click at [427, 122] on button "Complete the Form Form" at bounding box center [557, 97] width 374 height 71
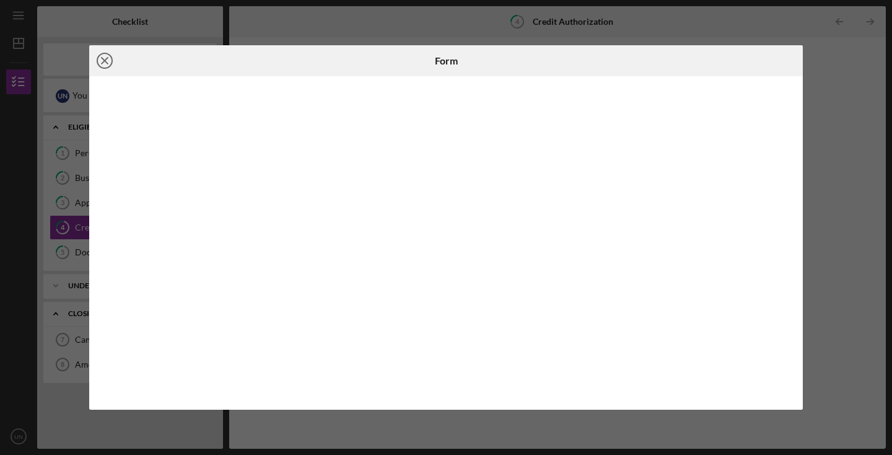
click at [107, 59] on icon "Icon/Close" at bounding box center [104, 60] width 31 height 31
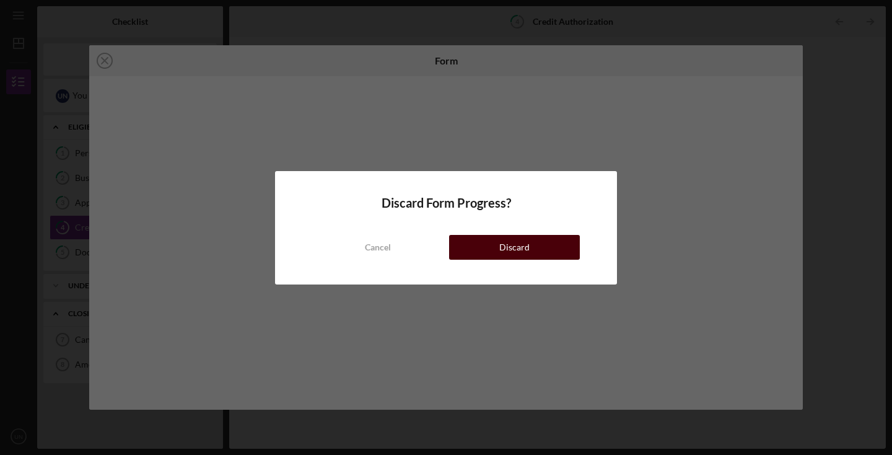
click at [474, 250] on button "Discard" at bounding box center [514, 247] width 131 height 25
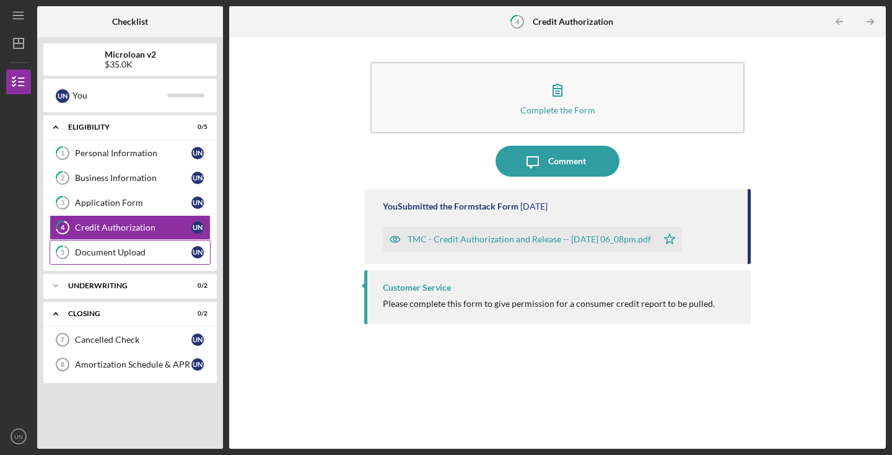
click at [146, 251] on div "Document Upload" at bounding box center [133, 252] width 116 height 10
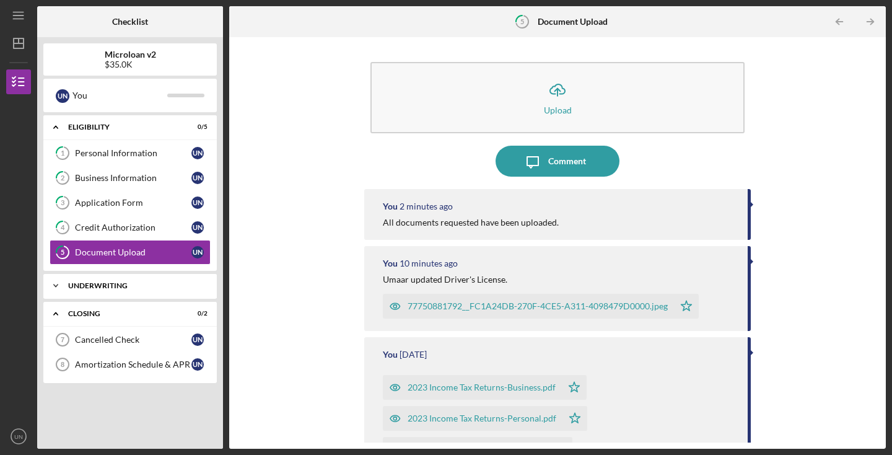
click at [61, 283] on icon "Icon/Expander" at bounding box center [55, 285] width 25 height 25
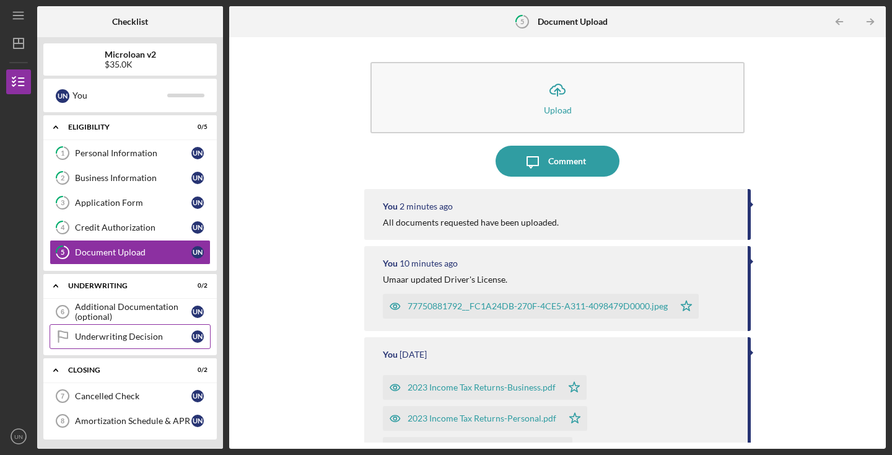
click at [99, 336] on div "Underwriting Decision" at bounding box center [133, 336] width 116 height 10
